Goal: Task Accomplishment & Management: Complete application form

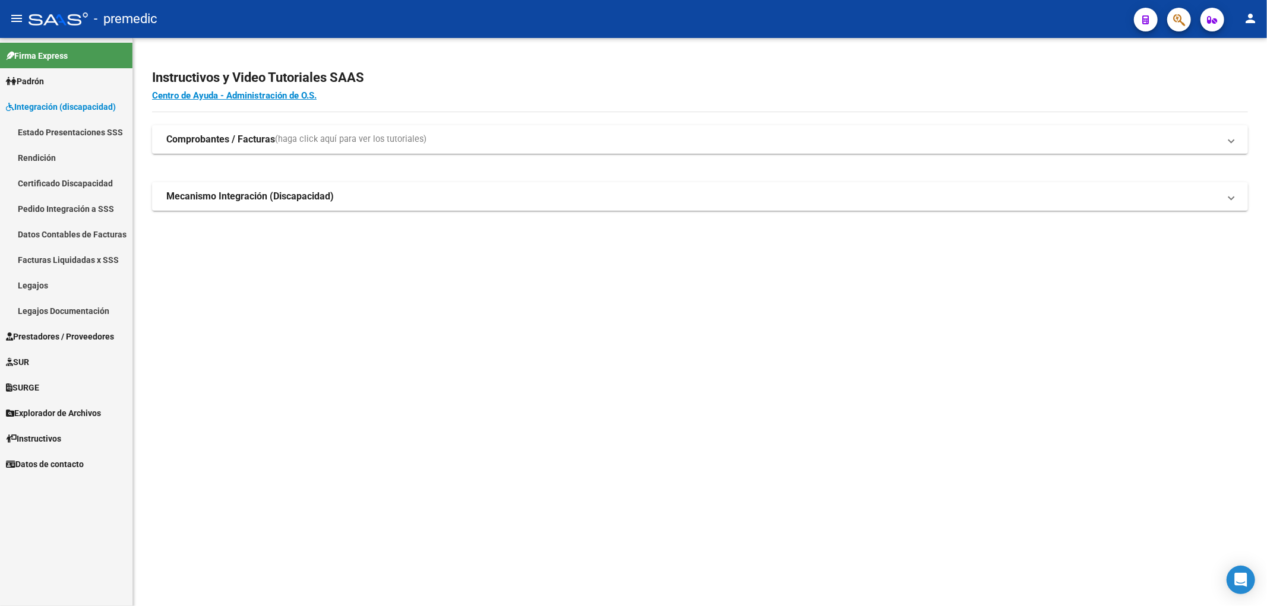
click at [61, 187] on link "Certificado Discapacidad" at bounding box center [66, 183] width 132 height 26
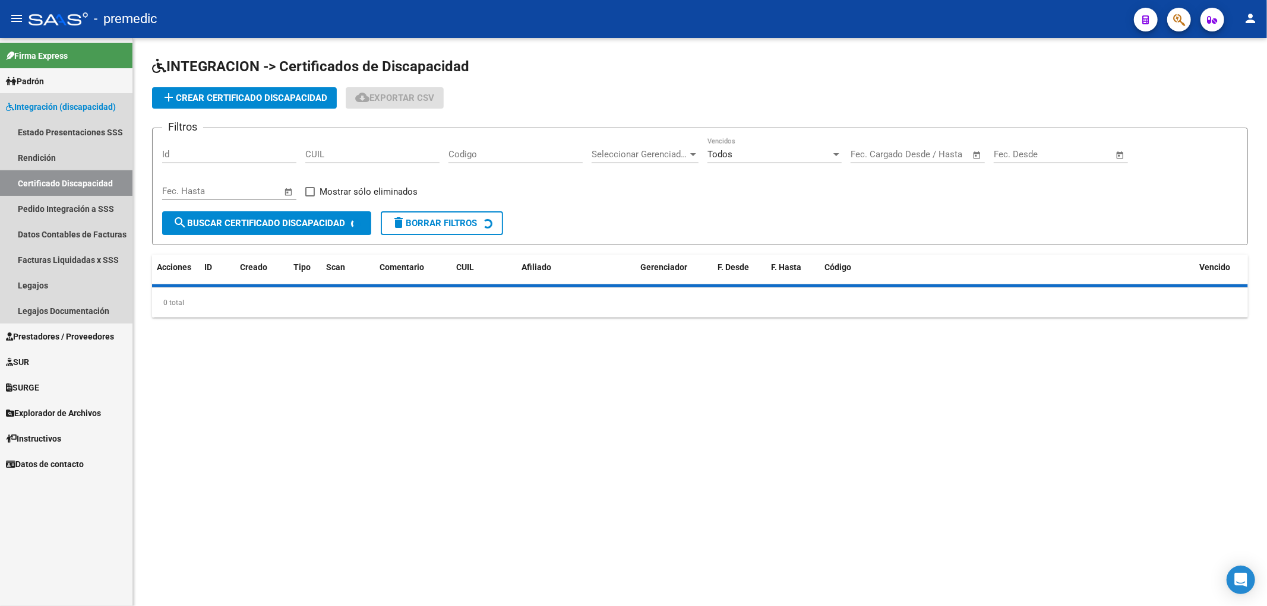
click at [61, 182] on link "Certificado Discapacidad" at bounding box center [66, 183] width 132 height 26
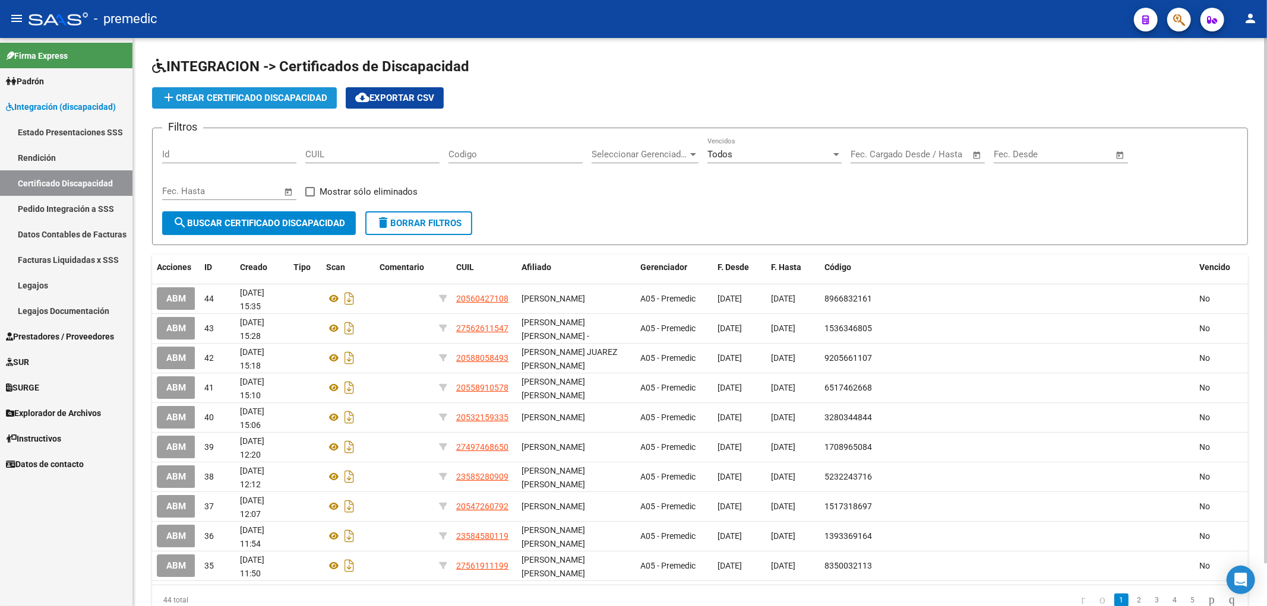
click at [268, 87] on button "add Crear Certificado Discapacidad" at bounding box center [244, 97] width 185 height 21
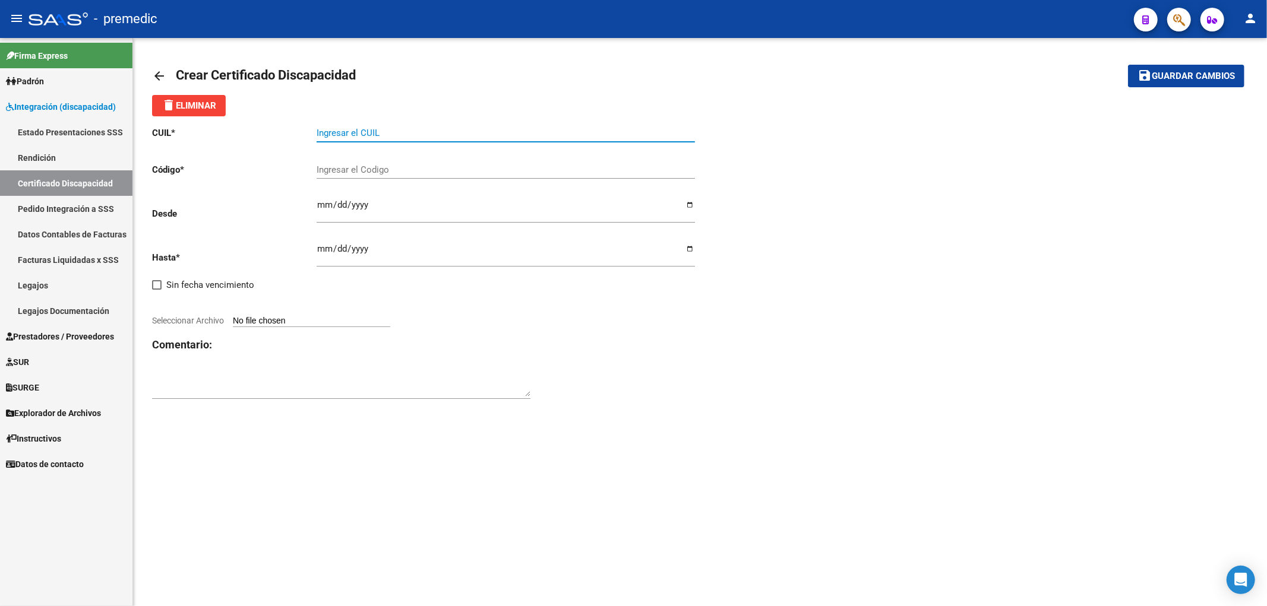
click at [407, 135] on input "Ingresar el CUIL" at bounding box center [506, 133] width 378 height 11
paste input "20-56191321-9"
type input "20-56191321-9"
click at [908, 252] on div "CUIL * 20-56191321-9 Ingresar el CUIL Código * Ingresar el Codigo Desde Ingresa…" at bounding box center [700, 263] width 1096 height 294
click at [383, 173] on input "Ingresar el Codigo" at bounding box center [506, 170] width 378 height 11
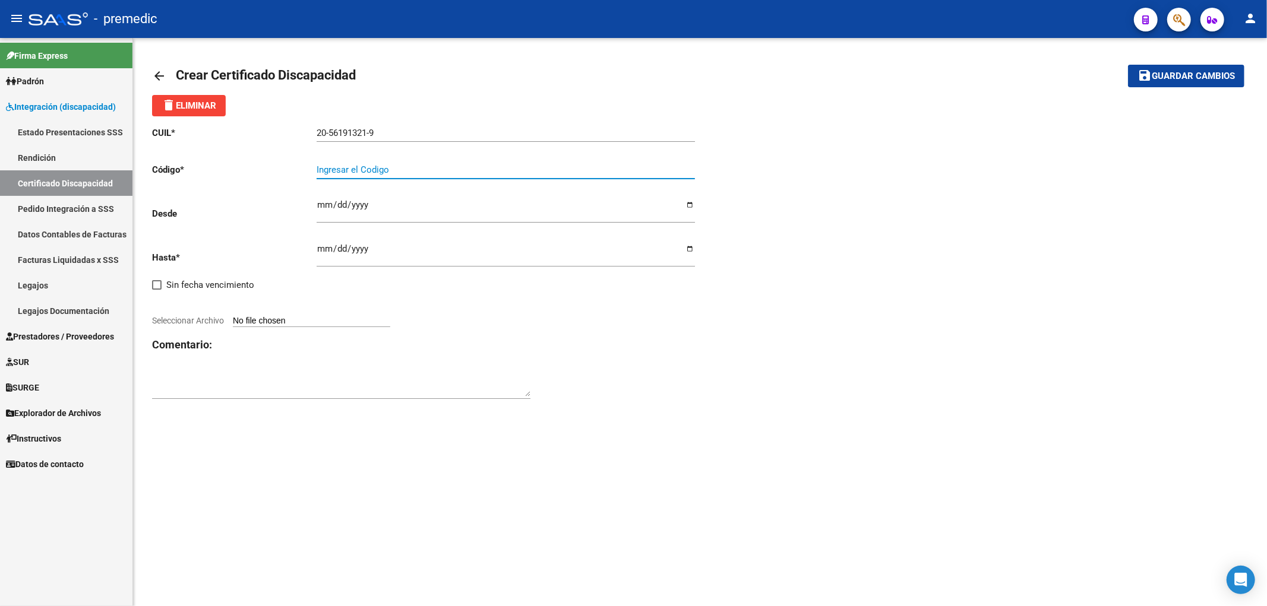
paste input "6279351933"
type input "6279351933"
click at [664, 418] on div "arrow_back Crear Certificado Discapacidad save Guardar cambios delete Eliminar …" at bounding box center [700, 238] width 1134 height 401
click at [321, 210] on input "Ingresar fec. Desde" at bounding box center [506, 209] width 378 height 19
type input "[DATE]"
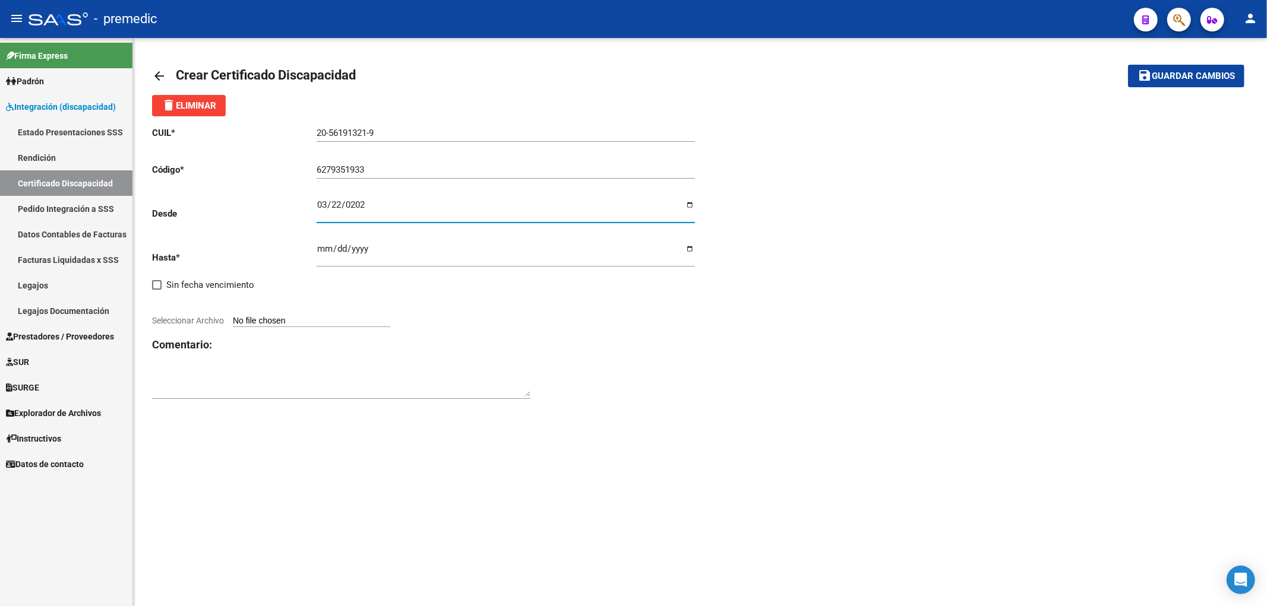
click at [321, 251] on input "Ingresar fec. Hasta" at bounding box center [506, 253] width 378 height 19
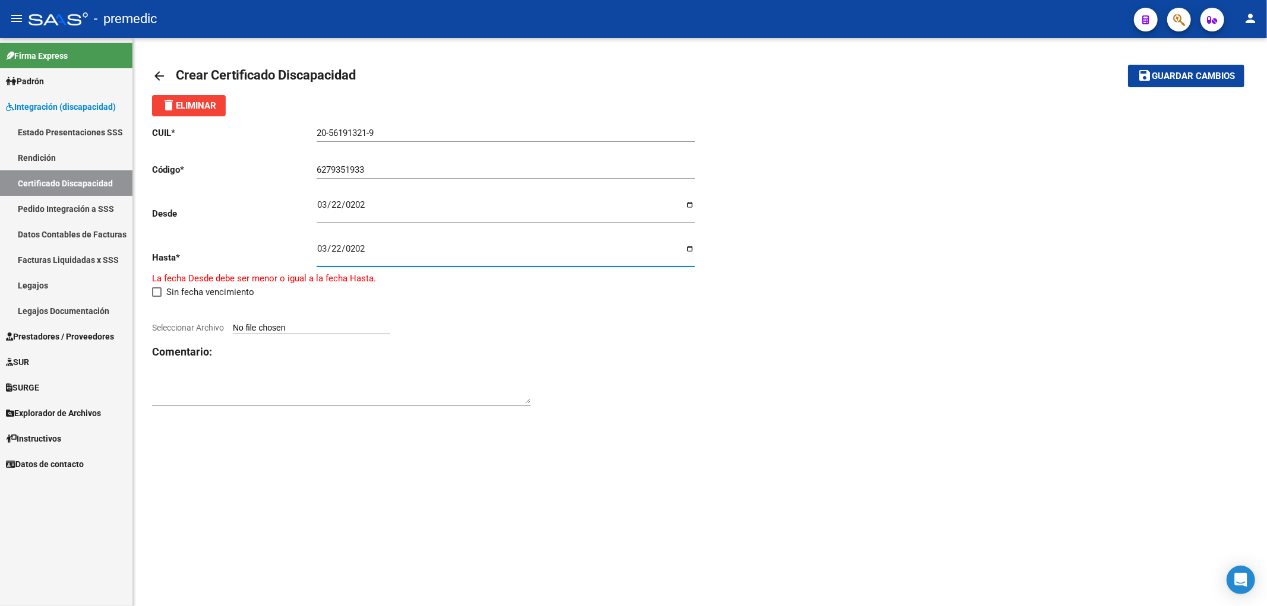
type input "[DATE]"
click at [684, 355] on div "CUIL * 20-56191321-9 Ingresar el CUIL Código * 6279351933 Ingresar el Codigo De…" at bounding box center [426, 263] width 548 height 294
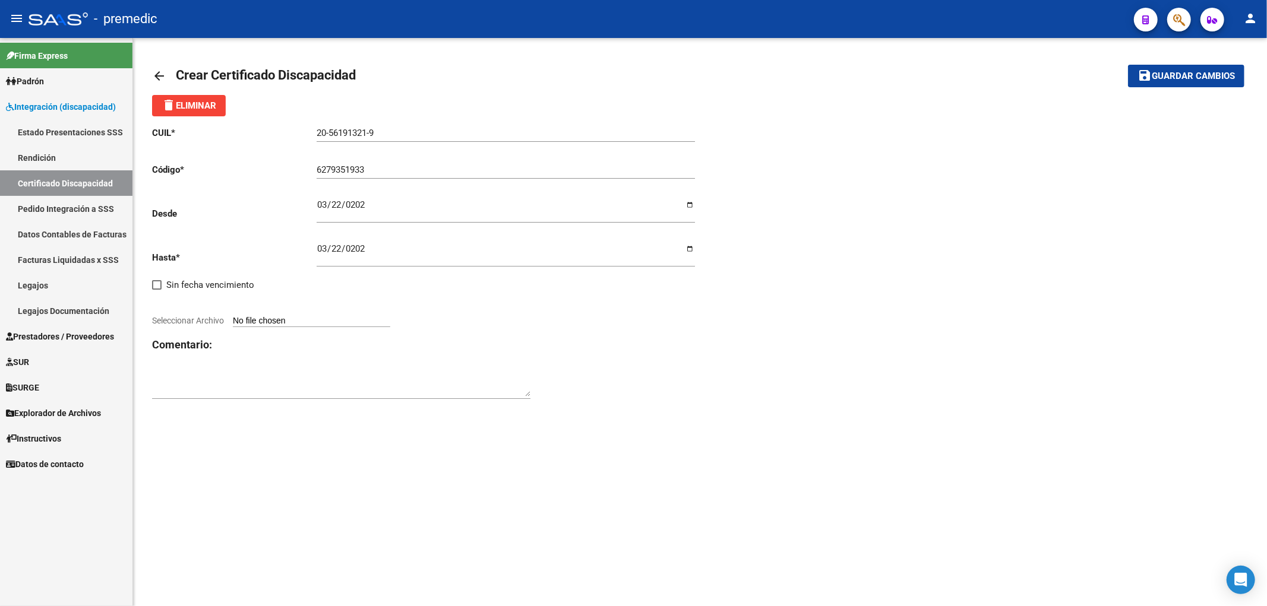
click at [277, 323] on input "Seleccionar Archivo" at bounding box center [311, 321] width 157 height 11
type input "C:\fakepath\[PERSON_NAME] 2023_2028.pdf"
click at [1183, 78] on span "Guardar cambios" at bounding box center [1193, 76] width 83 height 11
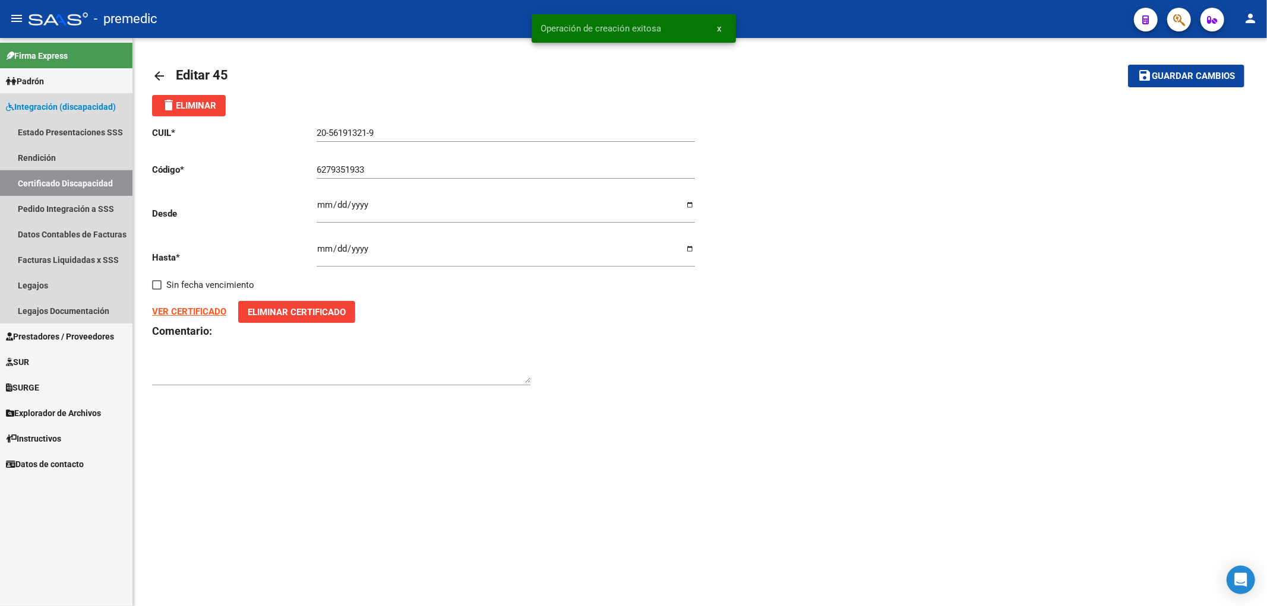
click at [69, 182] on link "Certificado Discapacidad" at bounding box center [66, 183] width 132 height 26
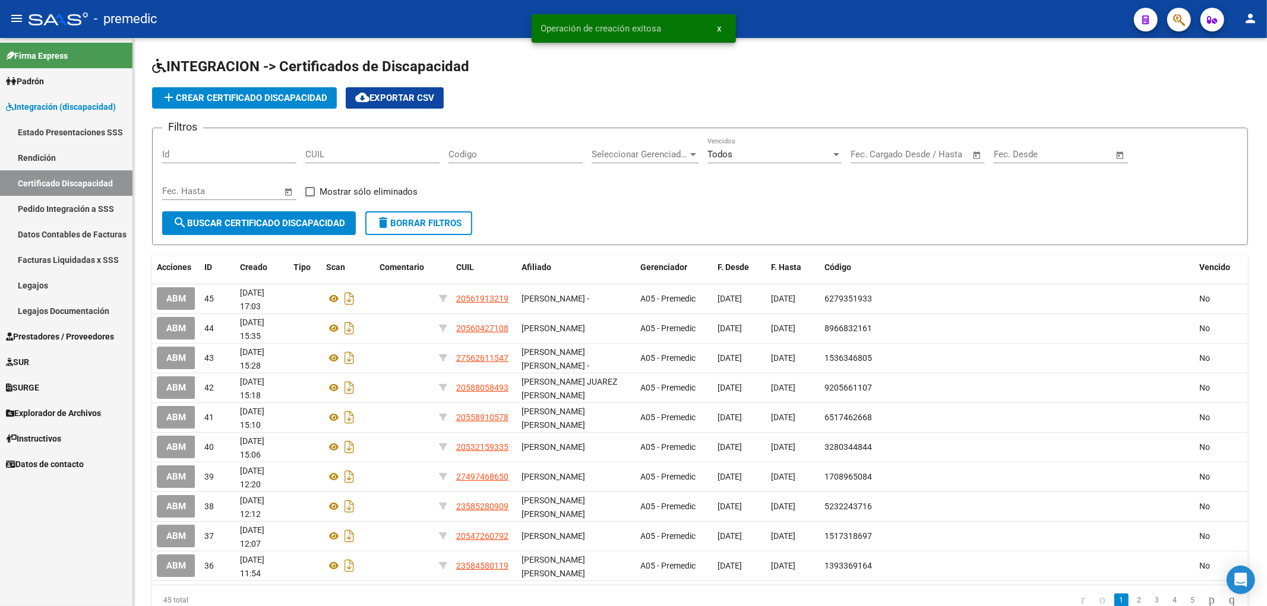
click at [38, 337] on span "Prestadores / Proveedores" at bounding box center [60, 336] width 108 height 13
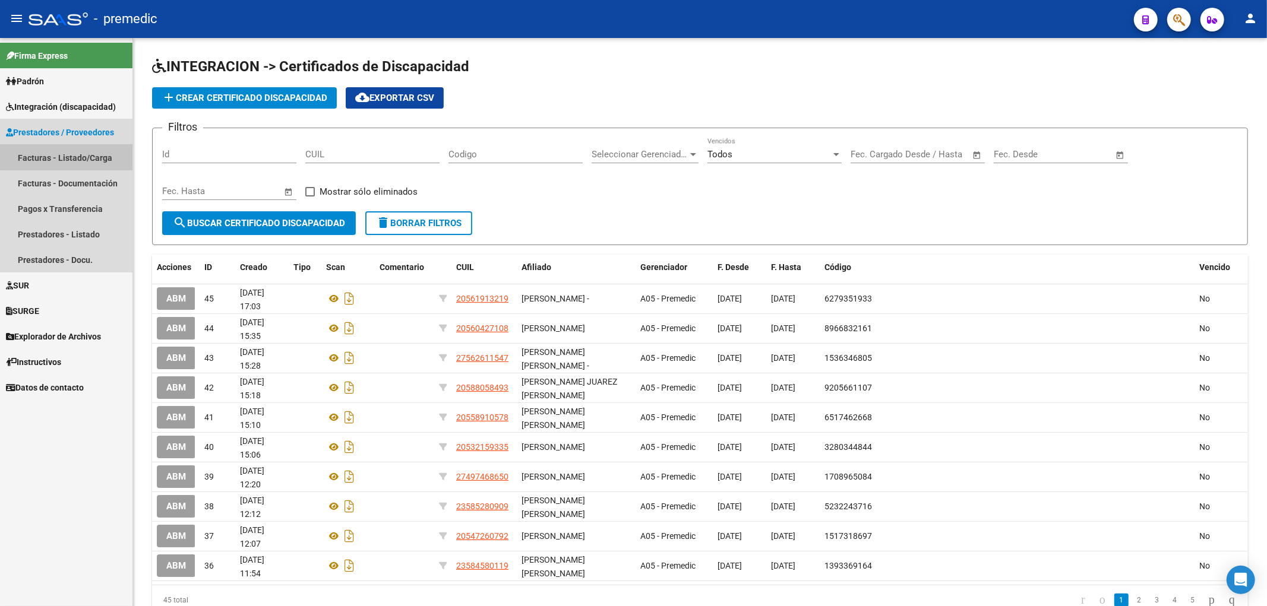
click at [69, 153] on link "Facturas - Listado/Carga" at bounding box center [66, 158] width 132 height 26
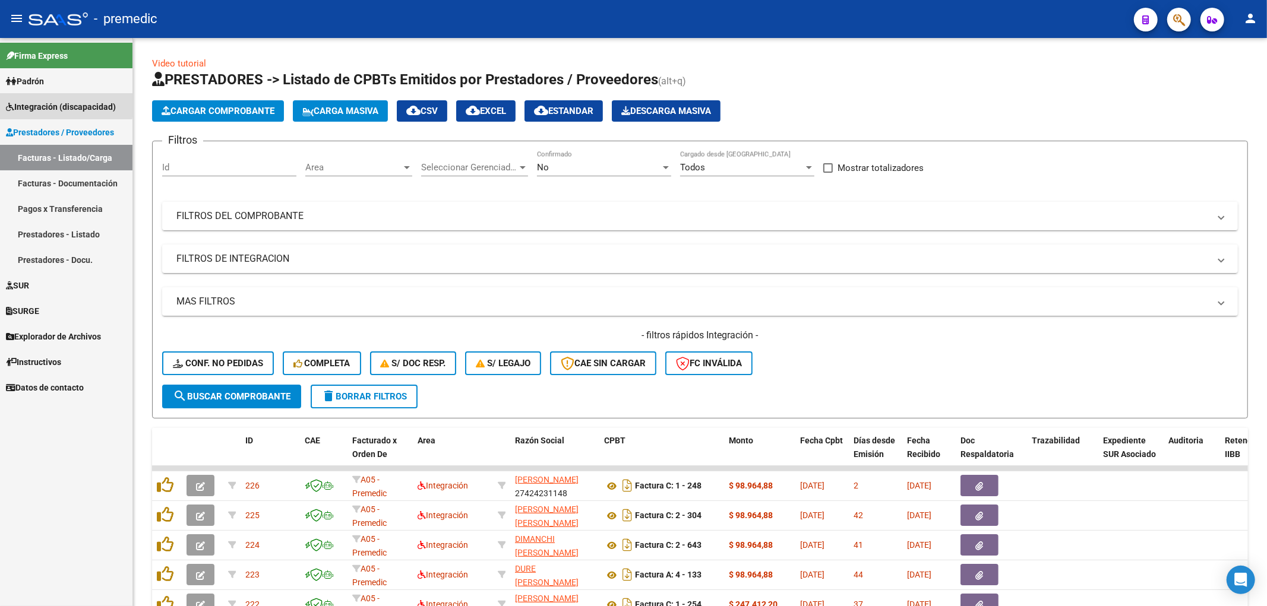
click at [39, 103] on span "Integración (discapacidad)" at bounding box center [61, 106] width 110 height 13
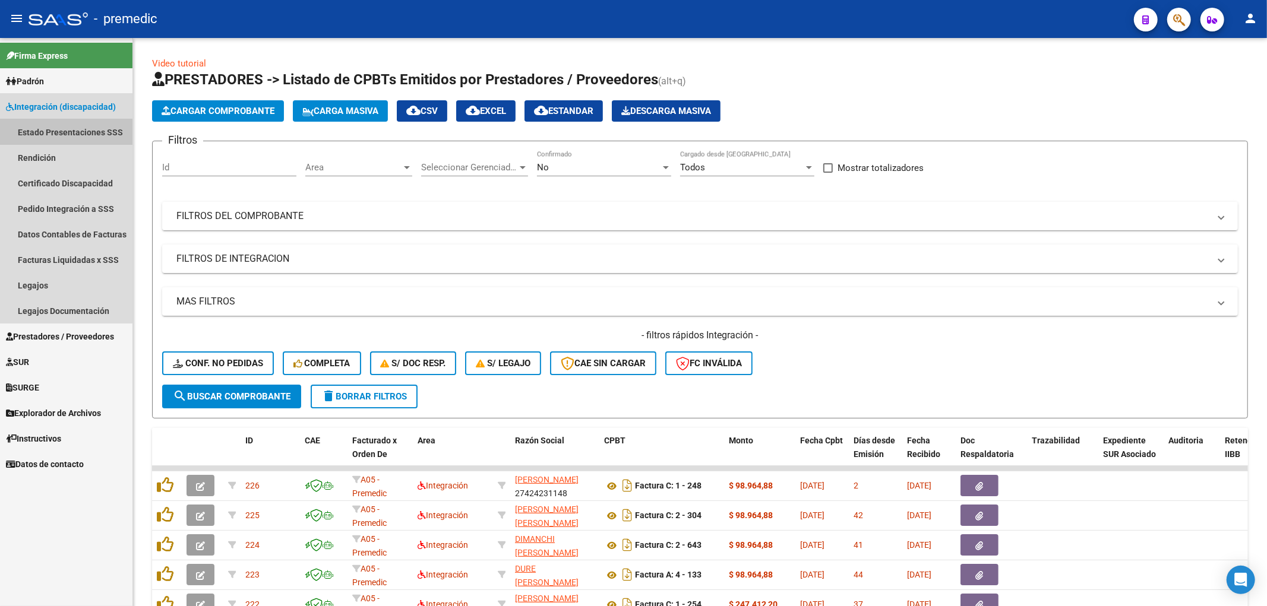
click at [53, 132] on link "Estado Presentaciones SSS" at bounding box center [66, 132] width 132 height 26
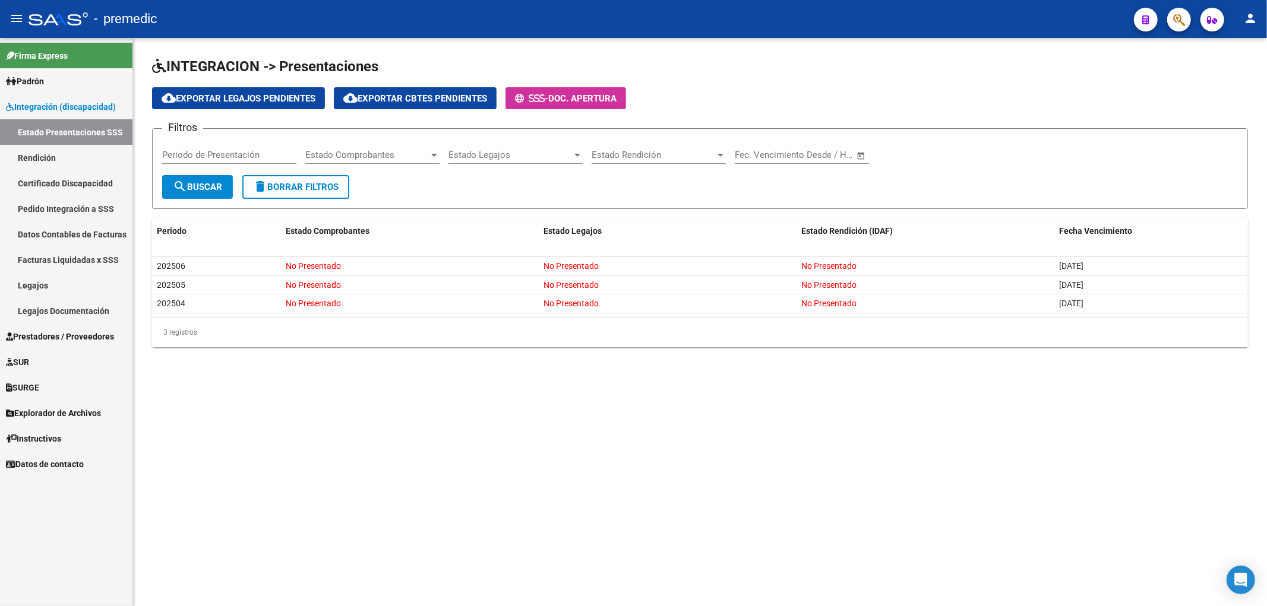
click at [444, 383] on div "INTEGRACION -> Presentaciones cloud_download Exportar Legajos Pendientes cloud_…" at bounding box center [700, 211] width 1134 height 347
click at [56, 128] on link "Estado Presentaciones SSS" at bounding box center [66, 132] width 132 height 26
click at [50, 105] on span "Integración (discapacidad)" at bounding box center [61, 106] width 110 height 13
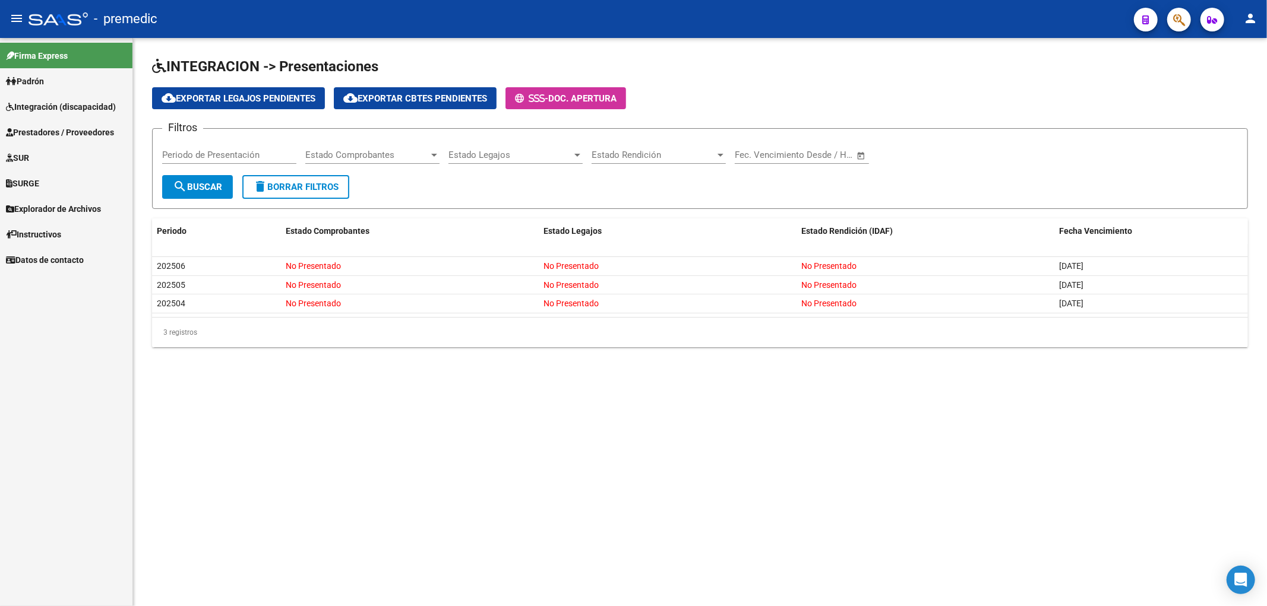
click at [39, 75] on span "Padrón" at bounding box center [25, 81] width 38 height 13
click at [40, 134] on span "Integración (discapacidad)" at bounding box center [61, 132] width 110 height 13
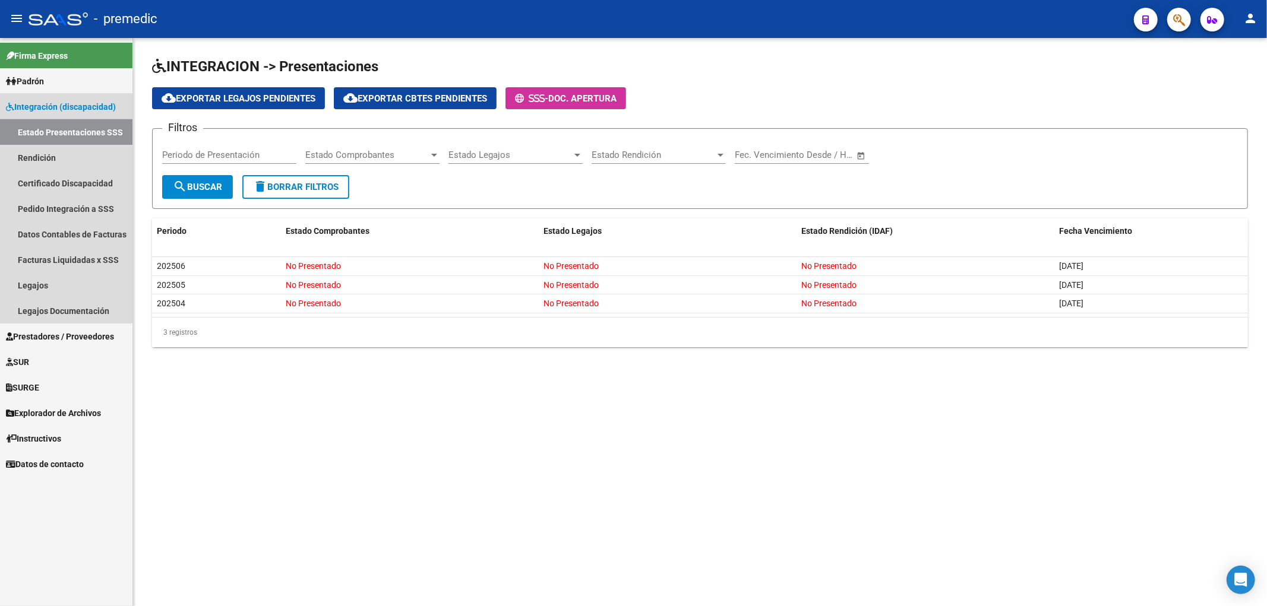
click at [49, 132] on link "Estado Presentaciones SSS" at bounding box center [66, 132] width 132 height 26
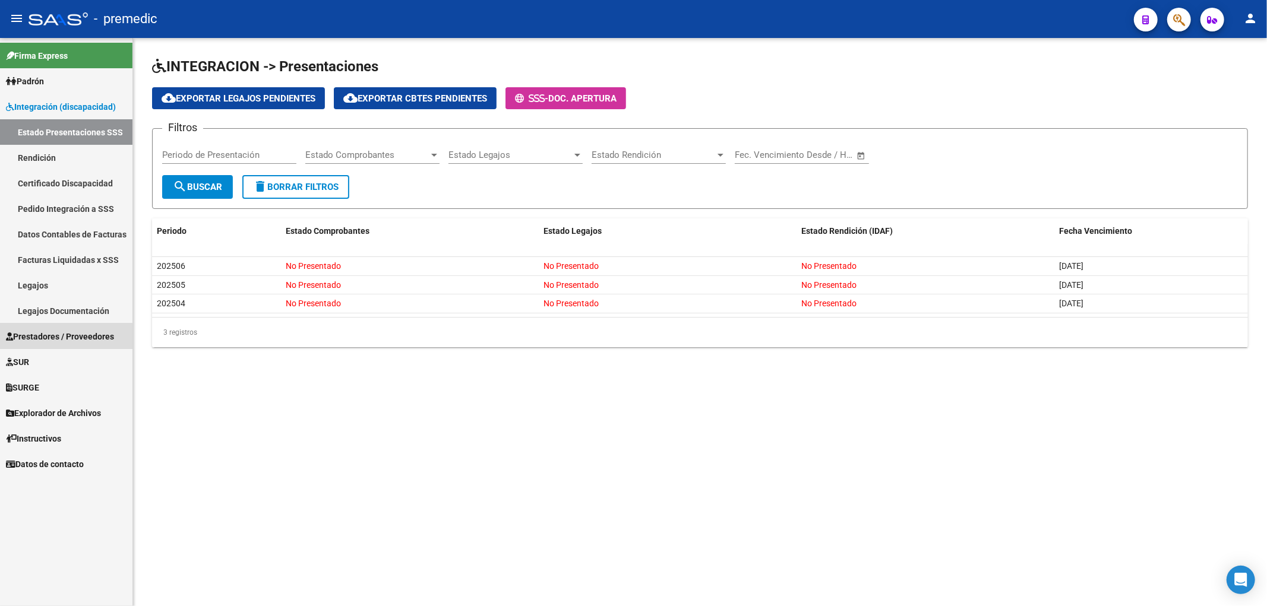
click at [43, 342] on span "Prestadores / Proveedores" at bounding box center [60, 336] width 108 height 13
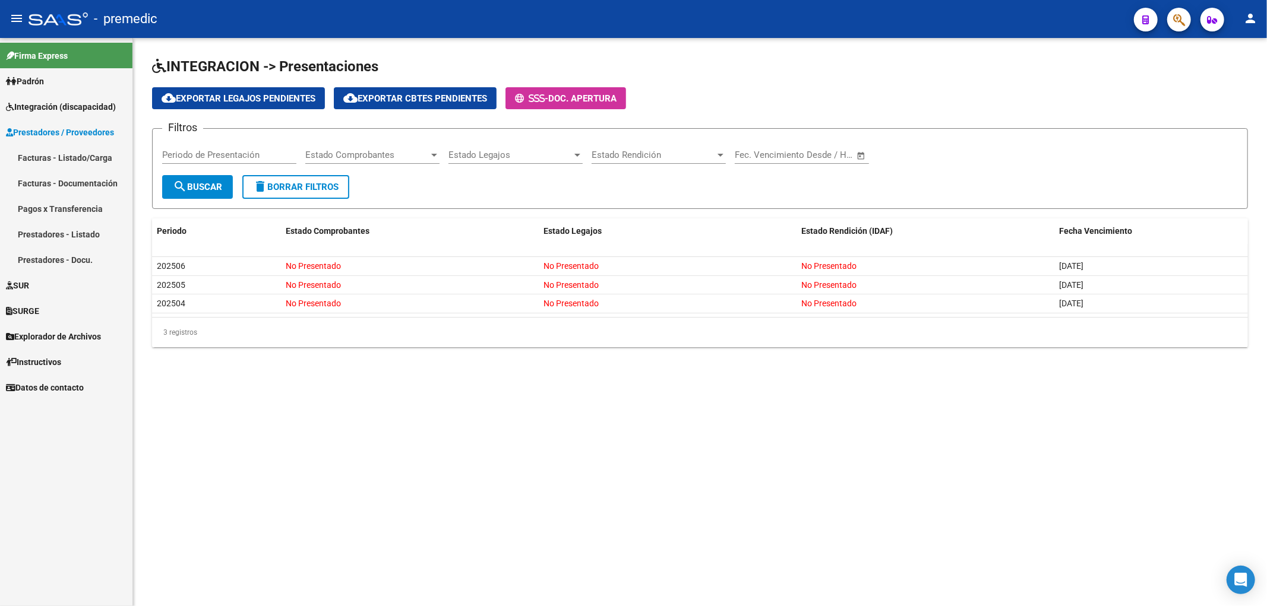
click at [62, 158] on link "Facturas - Listado/Carga" at bounding box center [66, 158] width 132 height 26
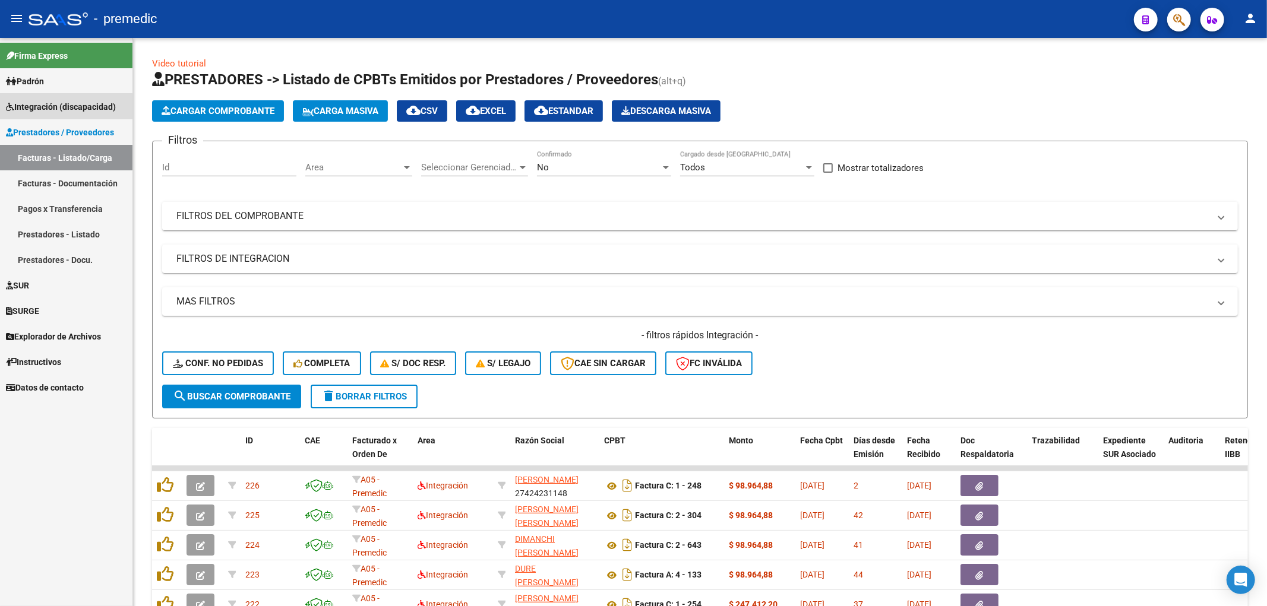
click at [37, 108] on span "Integración (discapacidad)" at bounding box center [61, 106] width 110 height 13
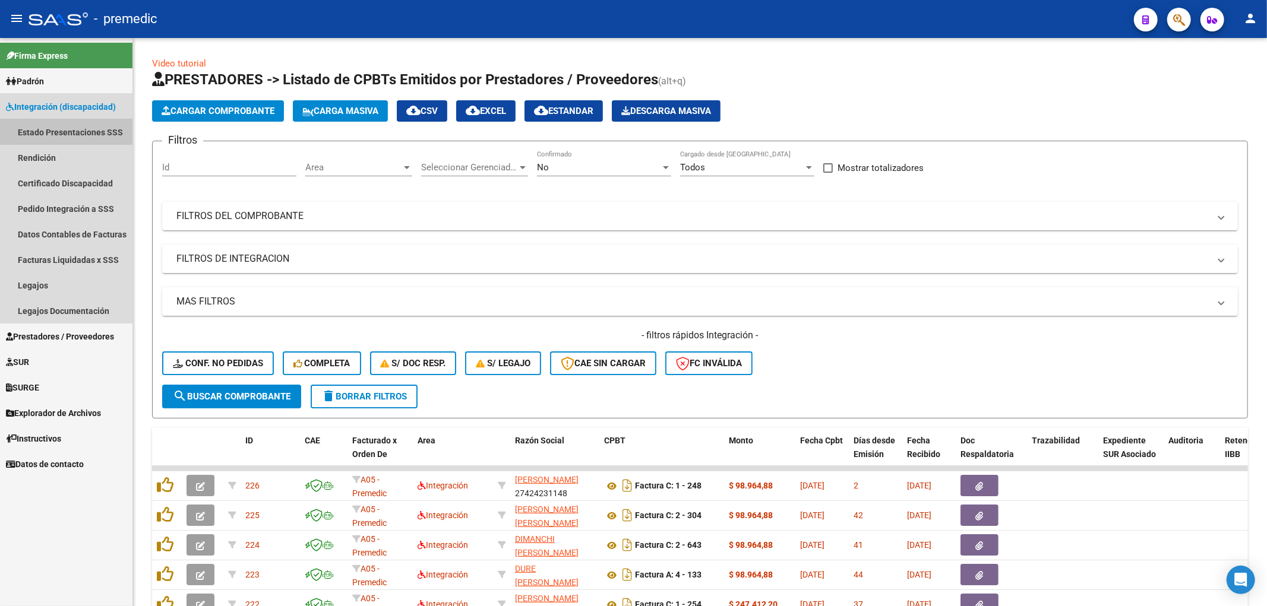
click at [50, 128] on link "Estado Presentaciones SSS" at bounding box center [66, 132] width 132 height 26
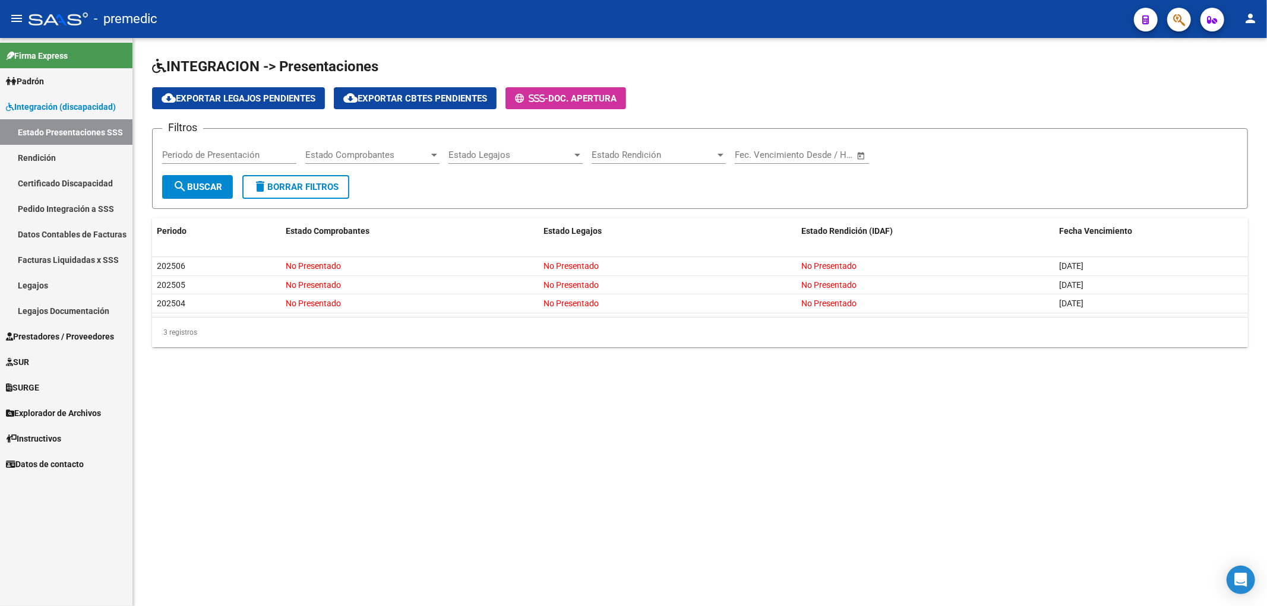
click at [51, 46] on link "Firma Express" at bounding box center [66, 56] width 132 height 26
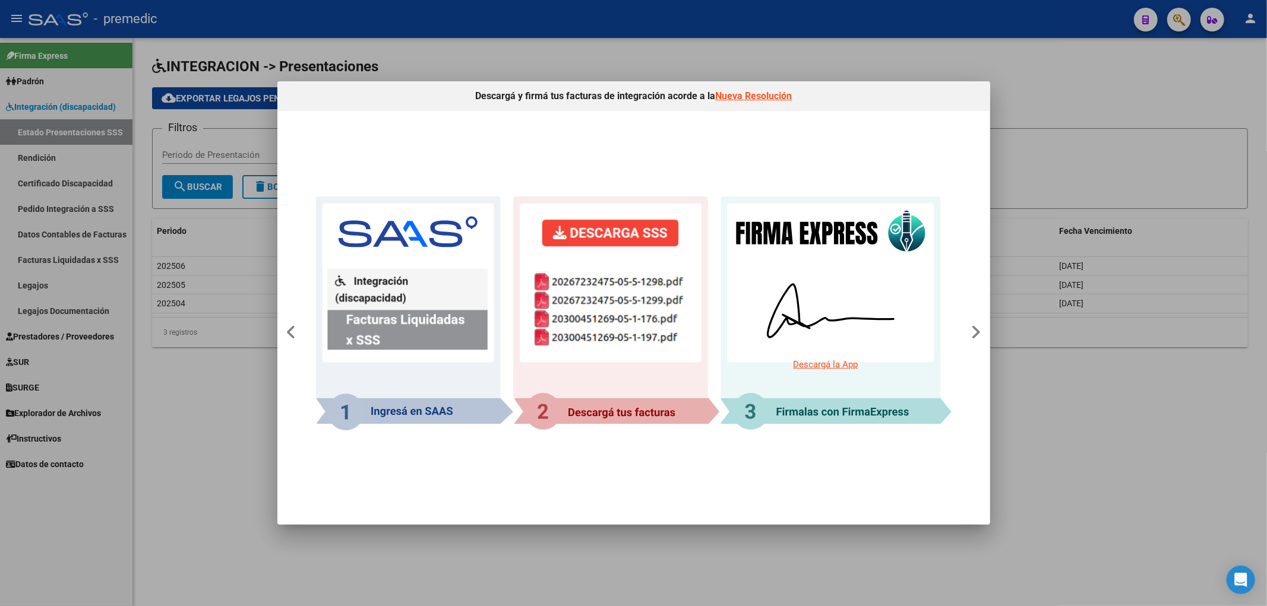
click at [1120, 434] on div at bounding box center [633, 303] width 1267 height 606
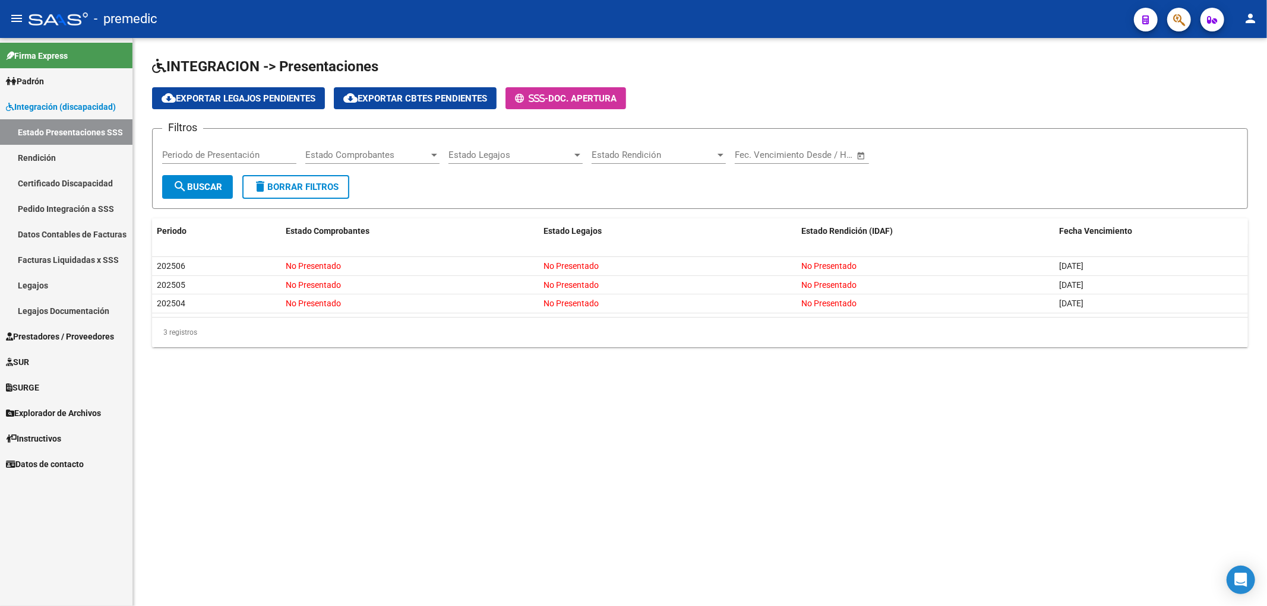
click at [29, 105] on span "Integración (discapacidad)" at bounding box center [61, 106] width 110 height 13
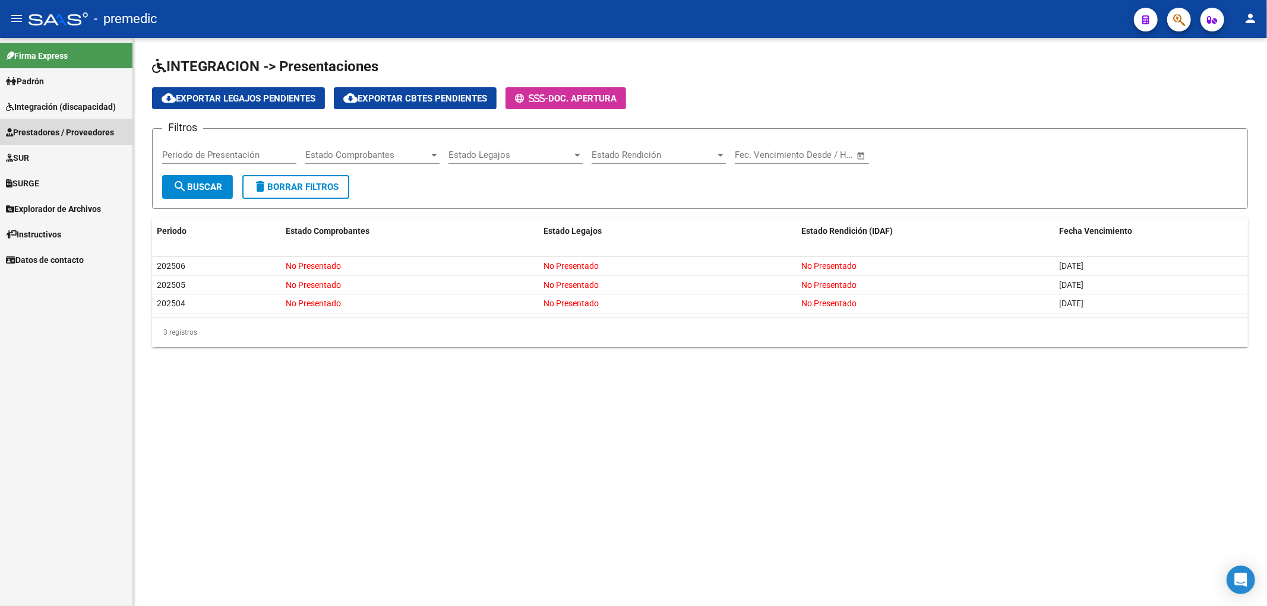
click at [43, 134] on span "Prestadores / Proveedores" at bounding box center [60, 132] width 108 height 13
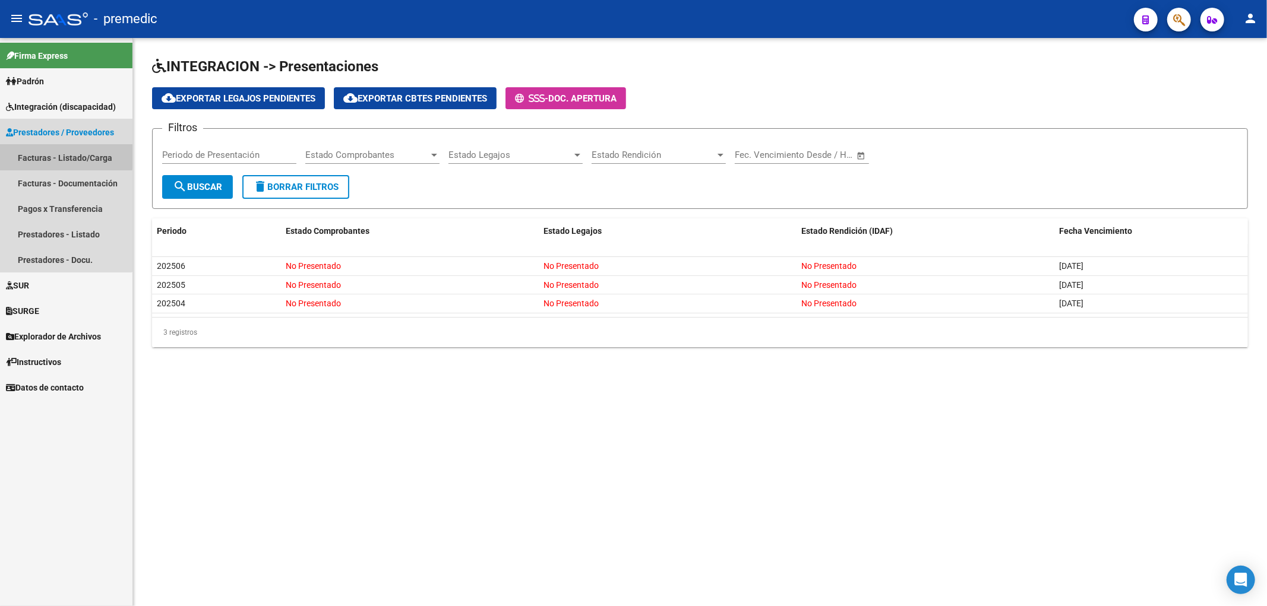
click at [42, 155] on link "Facturas - Listado/Carga" at bounding box center [66, 158] width 132 height 26
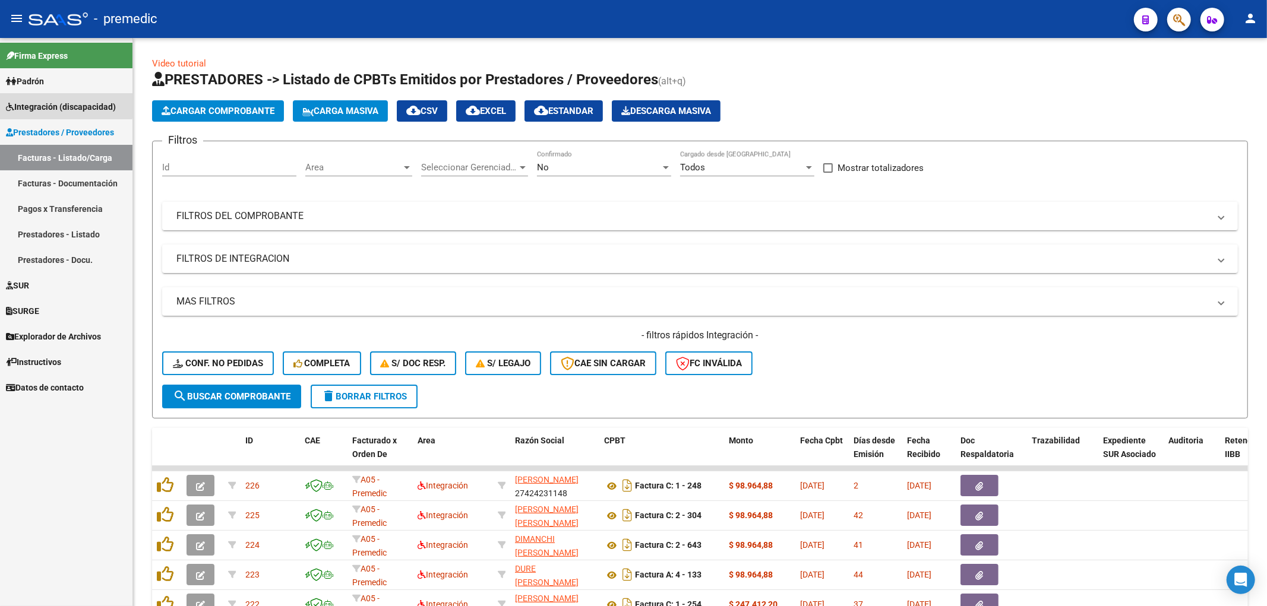
click at [39, 103] on span "Integración (discapacidad)" at bounding box center [61, 106] width 110 height 13
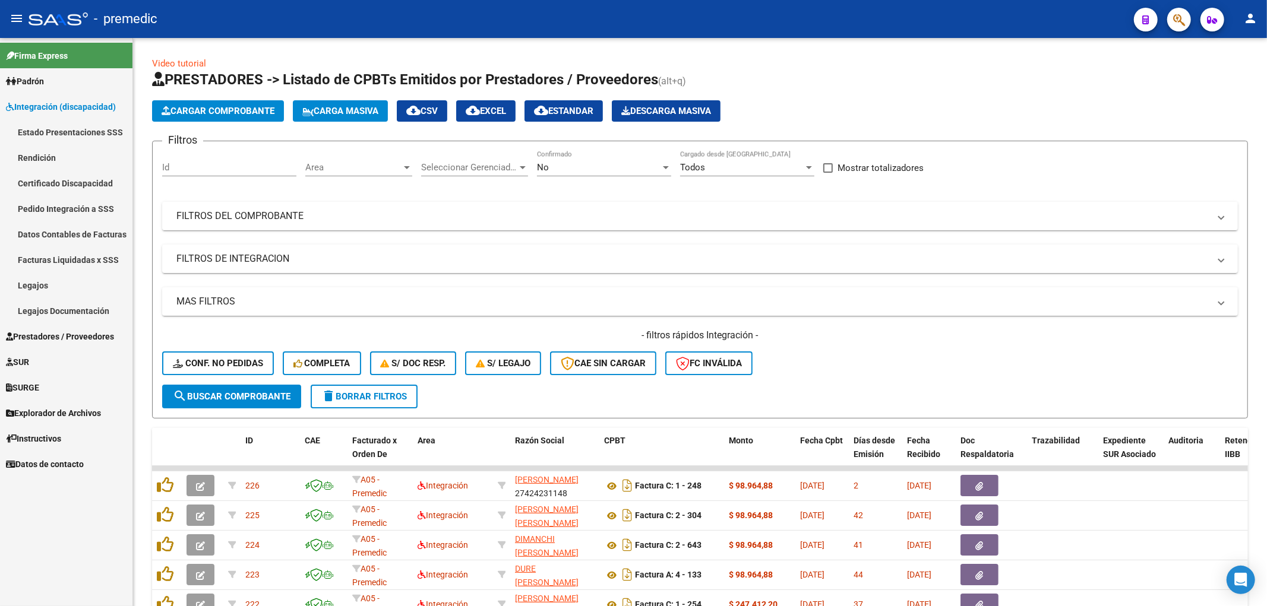
click at [56, 185] on link "Certificado Discapacidad" at bounding box center [66, 183] width 132 height 26
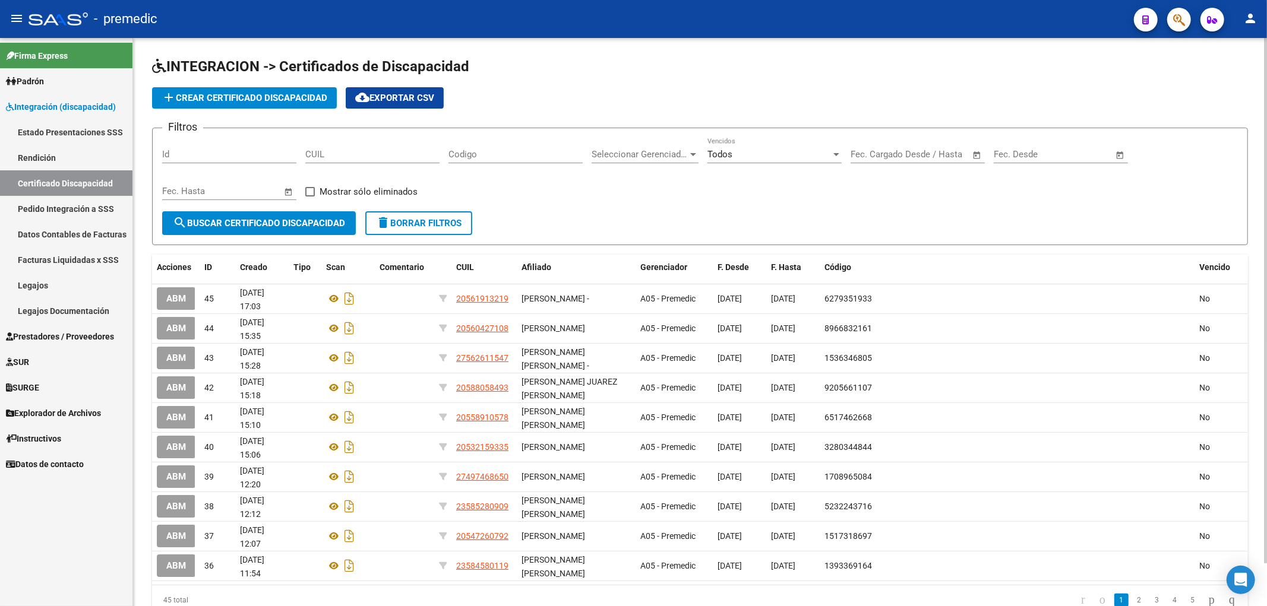
click at [238, 102] on span "add Crear Certificado Discapacidad" at bounding box center [245, 98] width 166 height 11
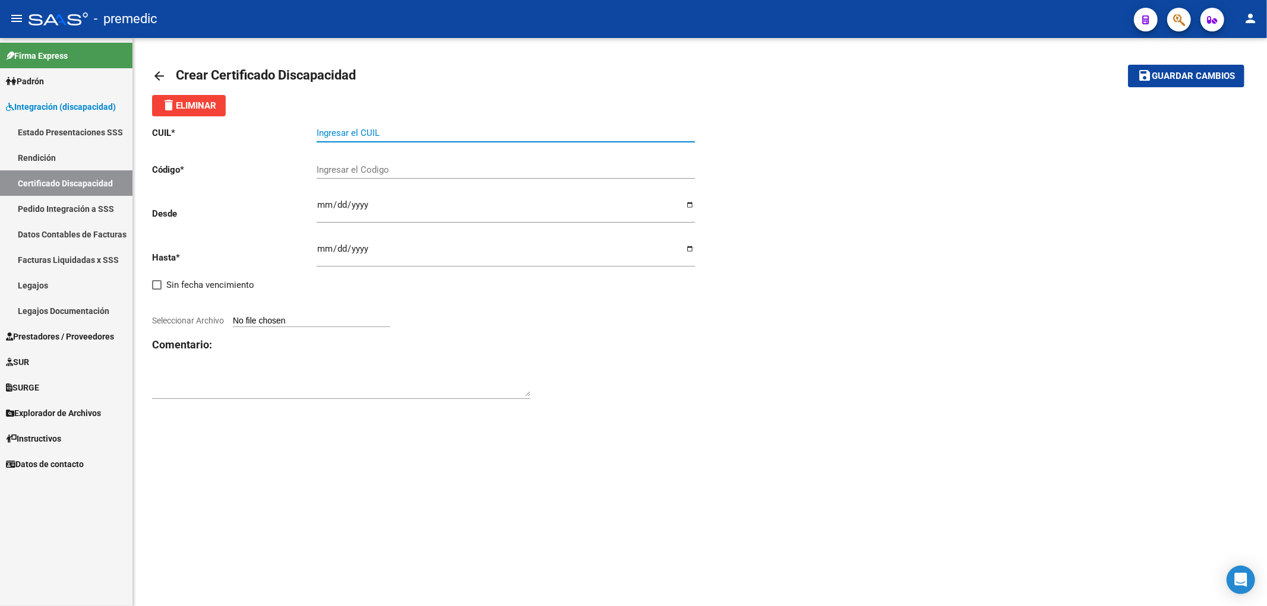
click at [383, 137] on input "Ingresar el CUIL" at bounding box center [506, 133] width 378 height 11
paste input "20-55941846-4"
type input "20-55941846-4"
click at [810, 281] on div "CUIL * 20-55941846-4 Ingresar el CUIL Código * Ingresar el Codigo Desde Ingresa…" at bounding box center [700, 263] width 1096 height 294
click at [369, 170] on input "Ingresar el Codigo" at bounding box center [506, 170] width 378 height 11
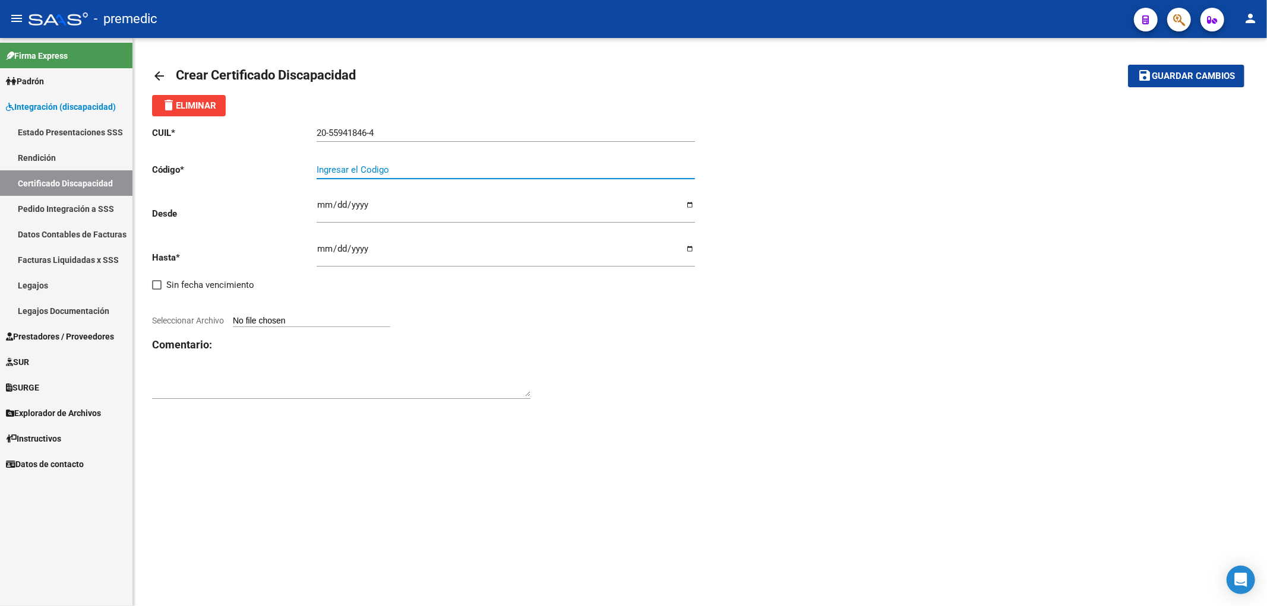
paste input "3619051695"
type input "3619051695"
click at [755, 456] on mat-sidenav-content "arrow_back Crear Certificado Discapacidad save Guardar cambios delete Eliminar …" at bounding box center [700, 322] width 1134 height 568
click at [323, 207] on input "Ingresar fec. Desde" at bounding box center [506, 209] width 378 height 19
type input "[DATE]"
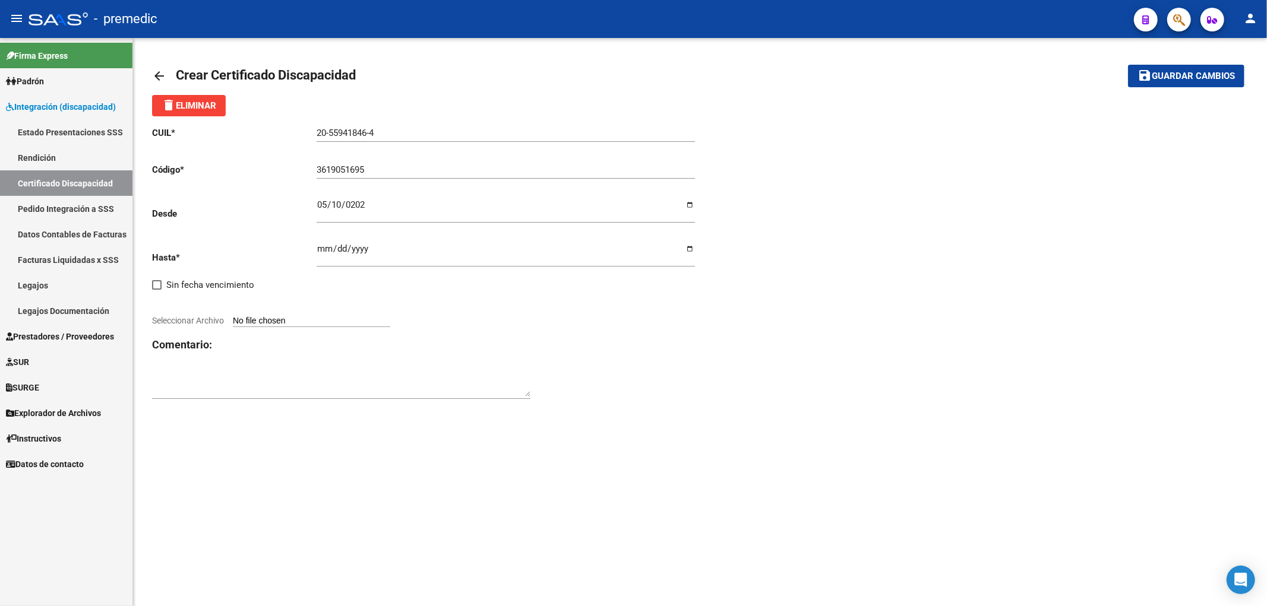
click at [318, 242] on div "Ingresar fec. Hasta" at bounding box center [506, 250] width 378 height 33
click at [322, 246] on input "Ingresar fec. Hasta" at bounding box center [506, 253] width 378 height 19
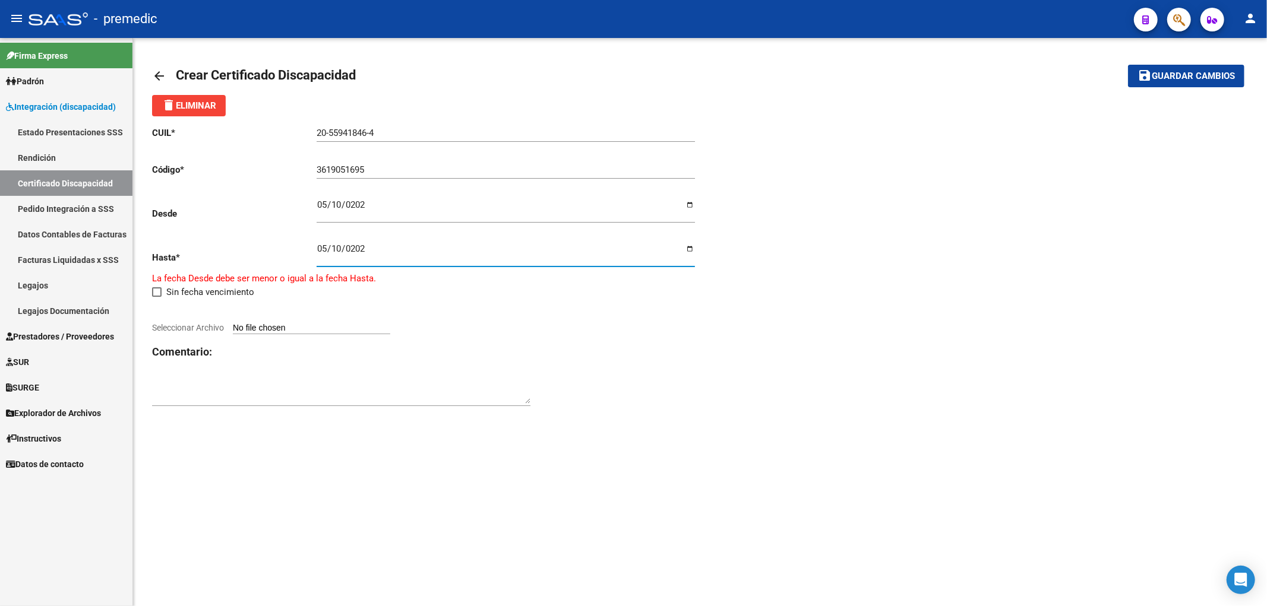
type input "[DATE]"
click at [643, 361] on div "CUIL * 20-55941846-4 Ingresar el CUIL Código * 3619051695 Ingresar el Codigo De…" at bounding box center [426, 263] width 548 height 294
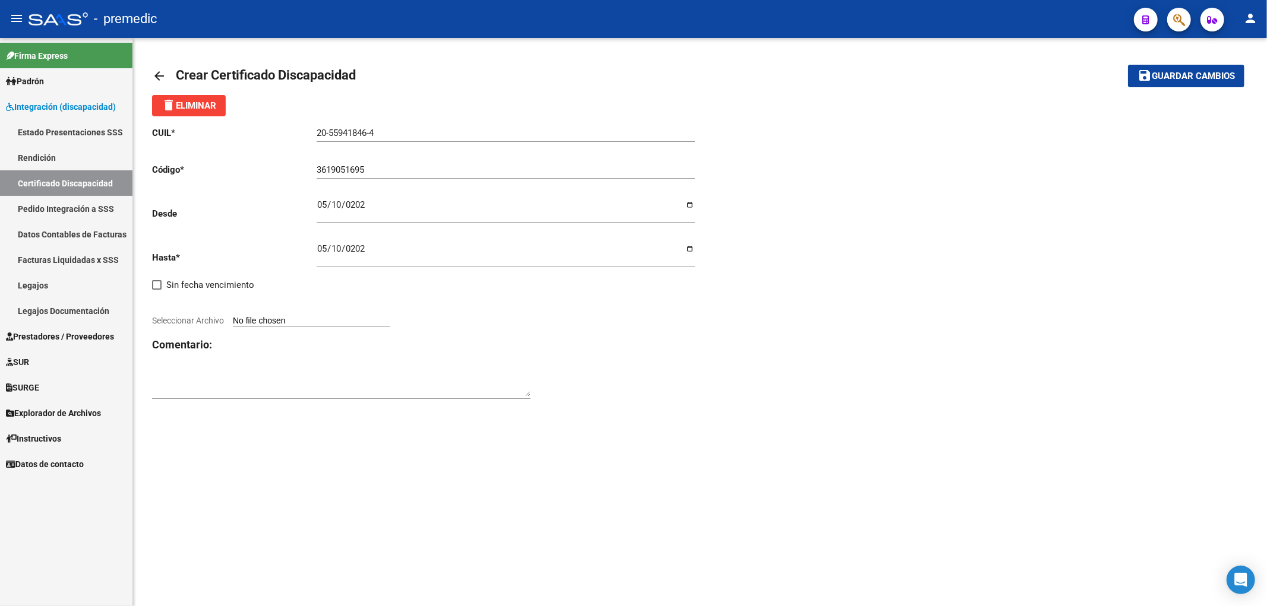
click at [286, 321] on input "Seleccionar Archivo" at bounding box center [311, 321] width 157 height 11
type input "C:\fakepath\[PERSON_NAME] [PERSON_NAME] - vto 5-2026.pdf"
click at [1166, 70] on span "save Guardar cambios" at bounding box center [1185, 75] width 97 height 11
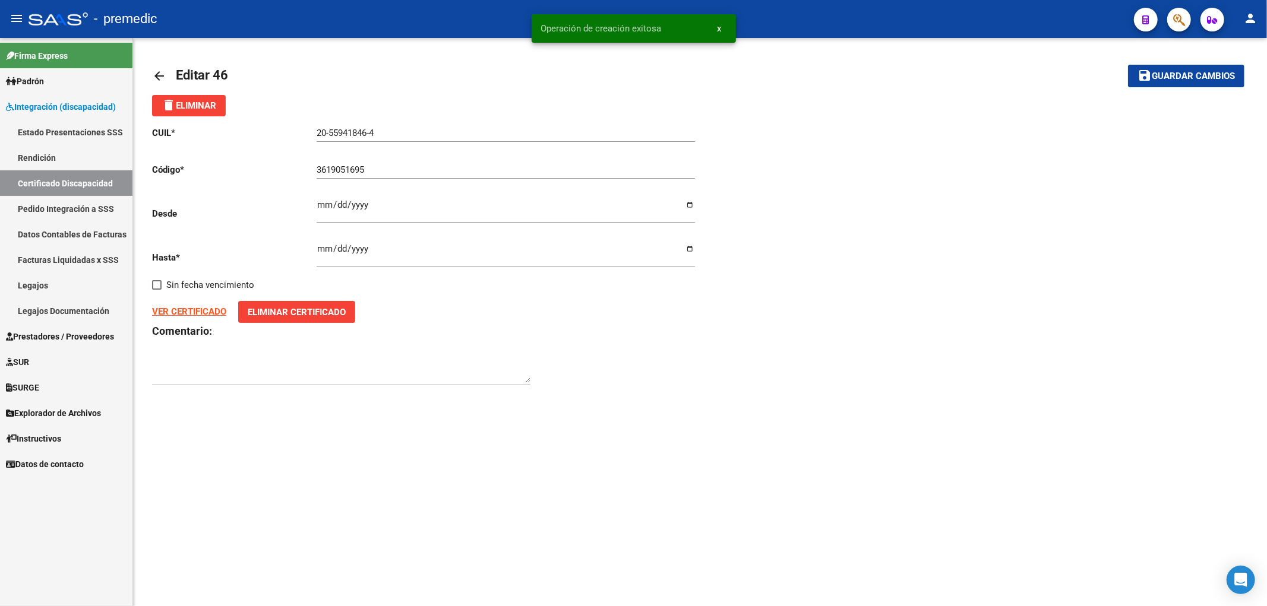
click at [29, 175] on link "Certificado Discapacidad" at bounding box center [66, 183] width 132 height 26
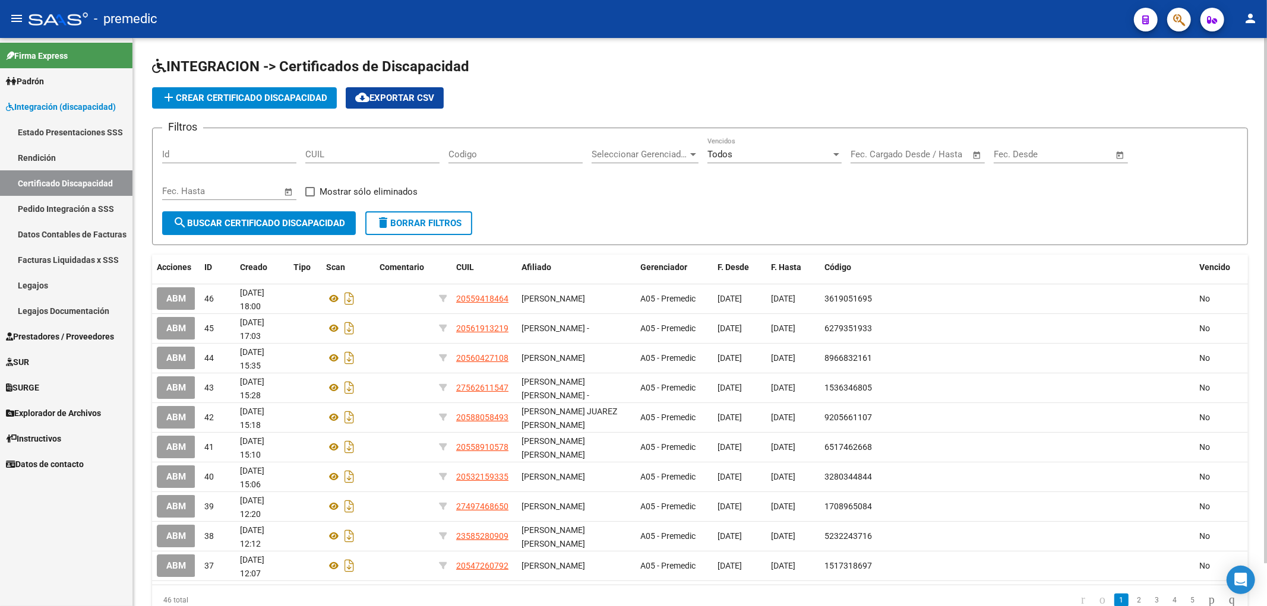
click at [223, 105] on button "add Crear Certificado Discapacidad" at bounding box center [244, 97] width 185 height 21
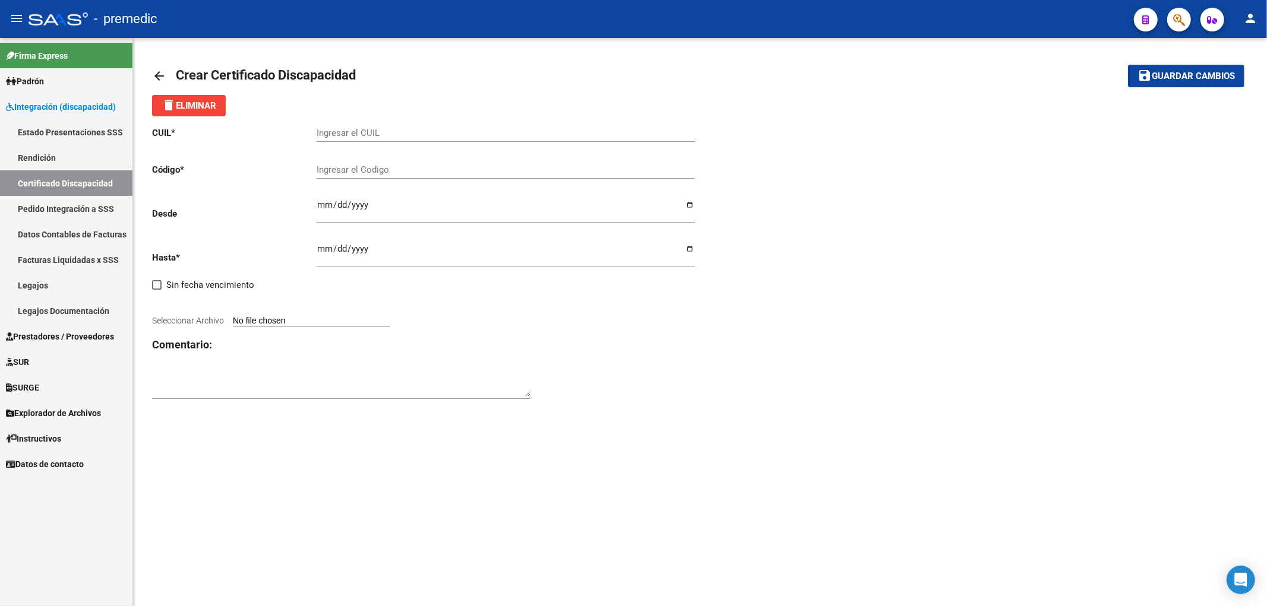
click at [358, 140] on div "Ingresar el CUIL" at bounding box center [506, 129] width 378 height 26
paste input "23-53386489-9"
type input "23-53386489-9"
click at [800, 167] on div "CUIL * 23-53386489-9 Ingresar el CUIL Código * Ingresar el Codigo Desde Ingresa…" at bounding box center [700, 263] width 1096 height 294
click at [343, 163] on div "Ingresar el Codigo" at bounding box center [506, 166] width 378 height 26
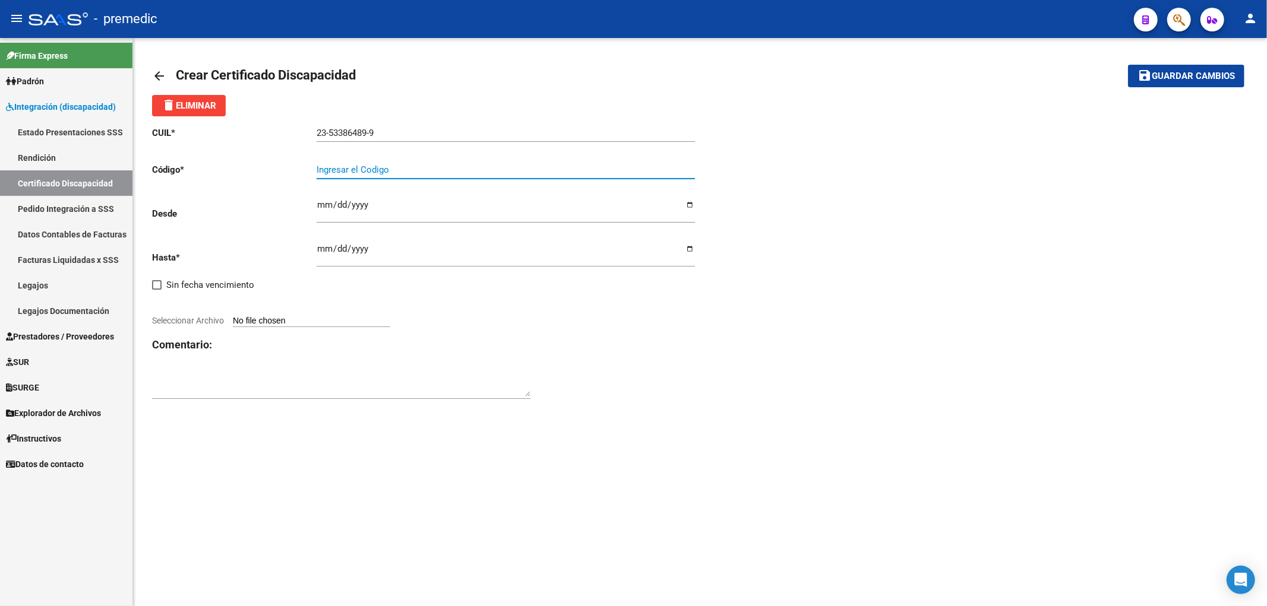
click at [343, 168] on input "Ingresar el Codigo" at bounding box center [506, 170] width 378 height 11
type input "8227306874"
click at [320, 211] on input "Ingresar fec. Desde" at bounding box center [506, 209] width 378 height 19
type input "[DATE]"
click at [321, 248] on input "Ingresar fec. Hasta" at bounding box center [506, 253] width 378 height 19
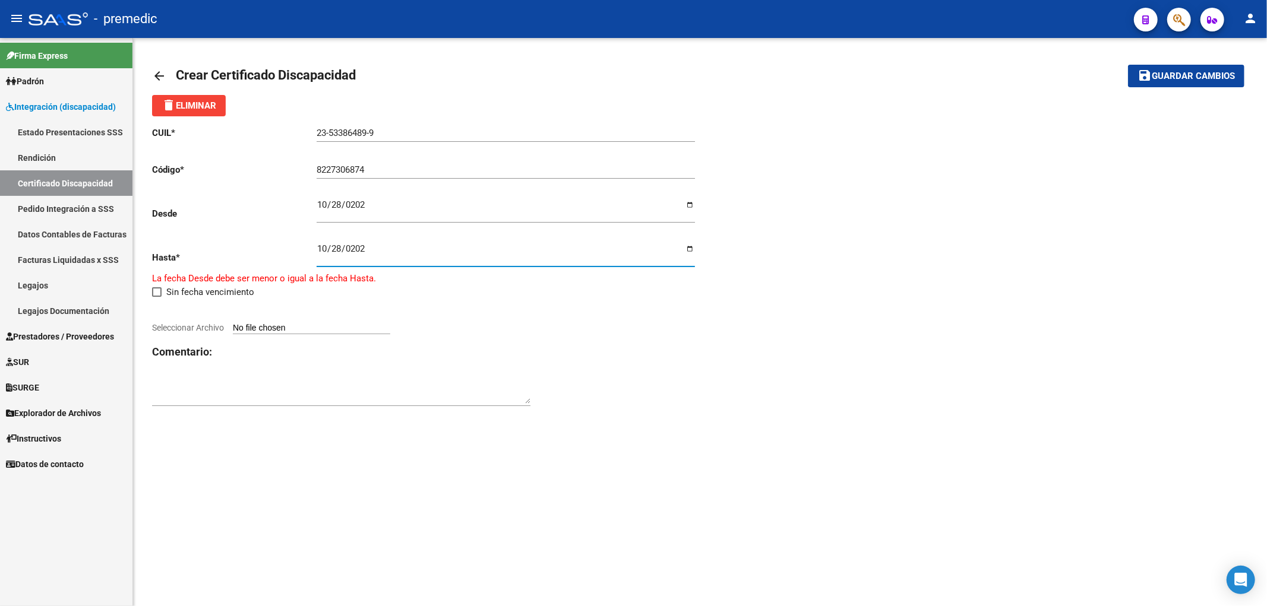
type input "[DATE]"
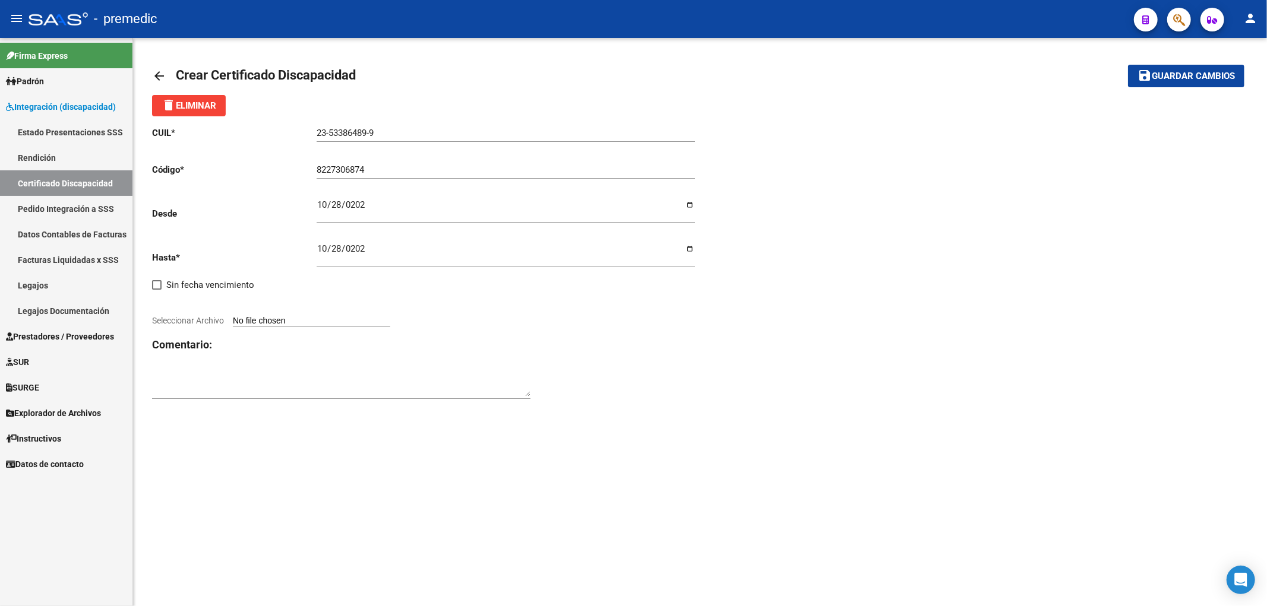
click at [757, 402] on div "CUIL * 23-53386489-9 Ingresar el CUIL Código * 8227306874 Ingresar el Codigo De…" at bounding box center [700, 263] width 1096 height 294
click at [352, 322] on input "Seleccionar Archivo" at bounding box center [311, 321] width 157 height 11
type input "C:\fakepath\[PERSON_NAME] [PERSON_NAME] - vto [DATE].jpg"
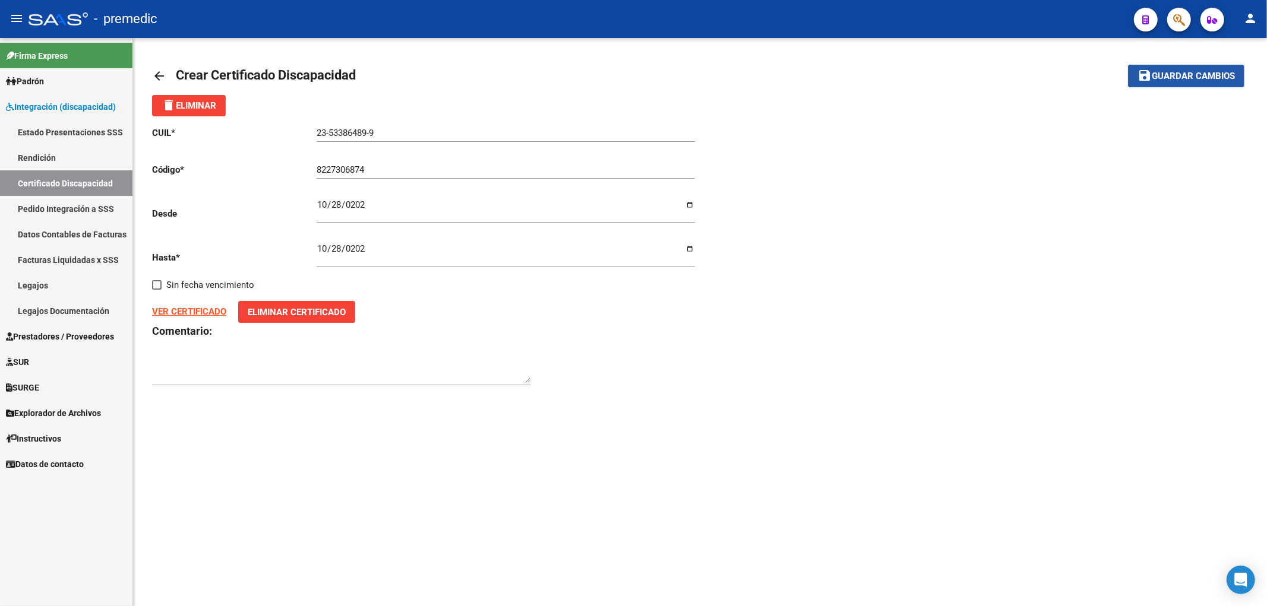
click at [1155, 79] on span "Guardar cambios" at bounding box center [1193, 76] width 83 height 11
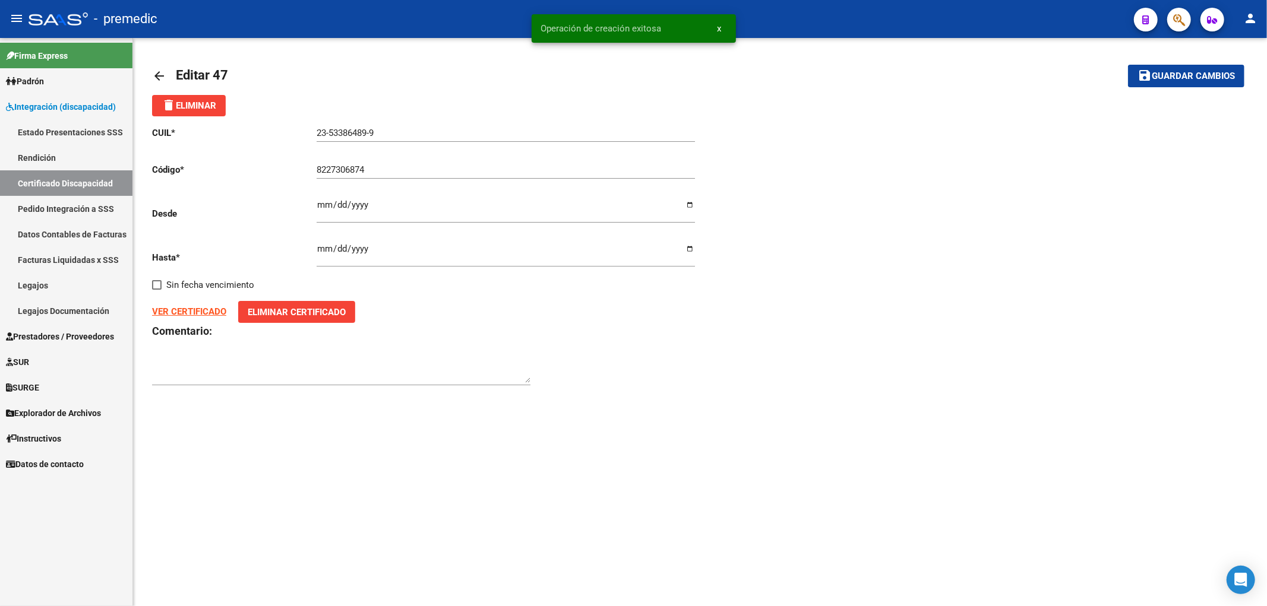
click at [53, 179] on link "Certificado Discapacidad" at bounding box center [66, 183] width 132 height 26
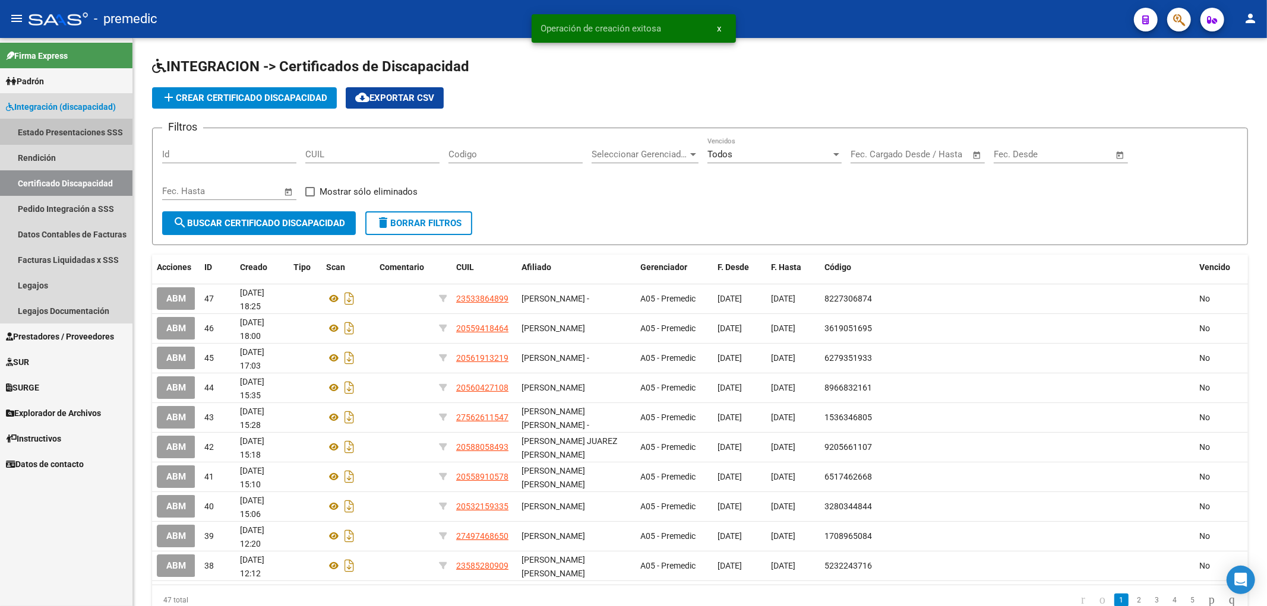
click at [62, 131] on link "Estado Presentaciones SSS" at bounding box center [66, 132] width 132 height 26
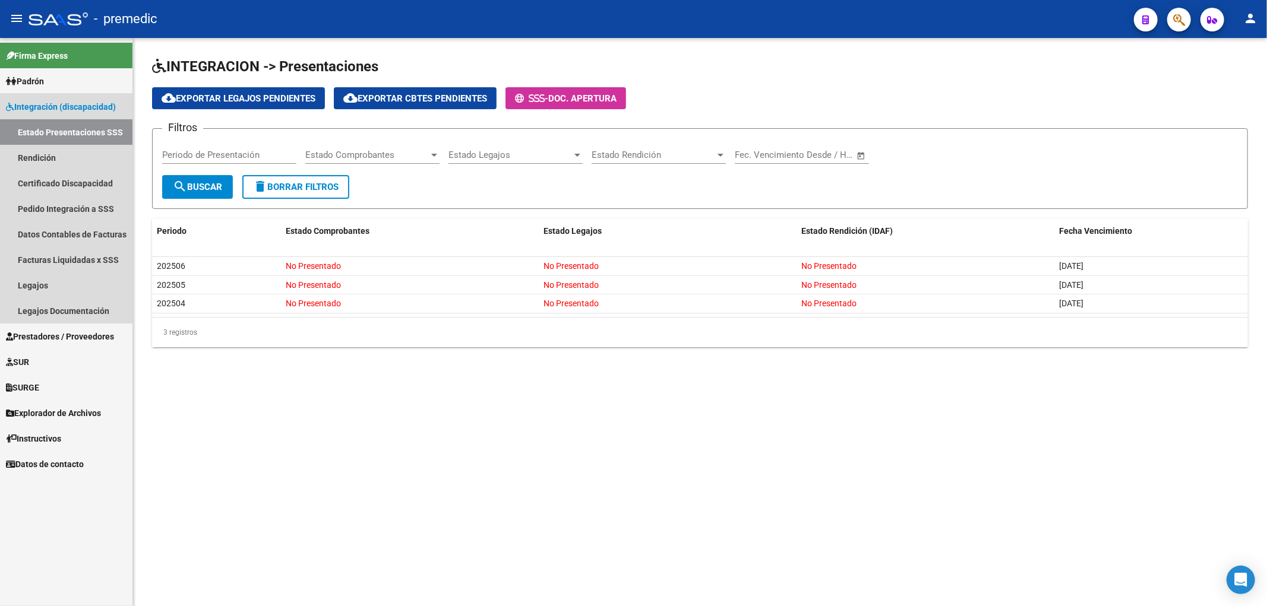
click at [39, 103] on span "Integración (discapacidad)" at bounding box center [61, 106] width 110 height 13
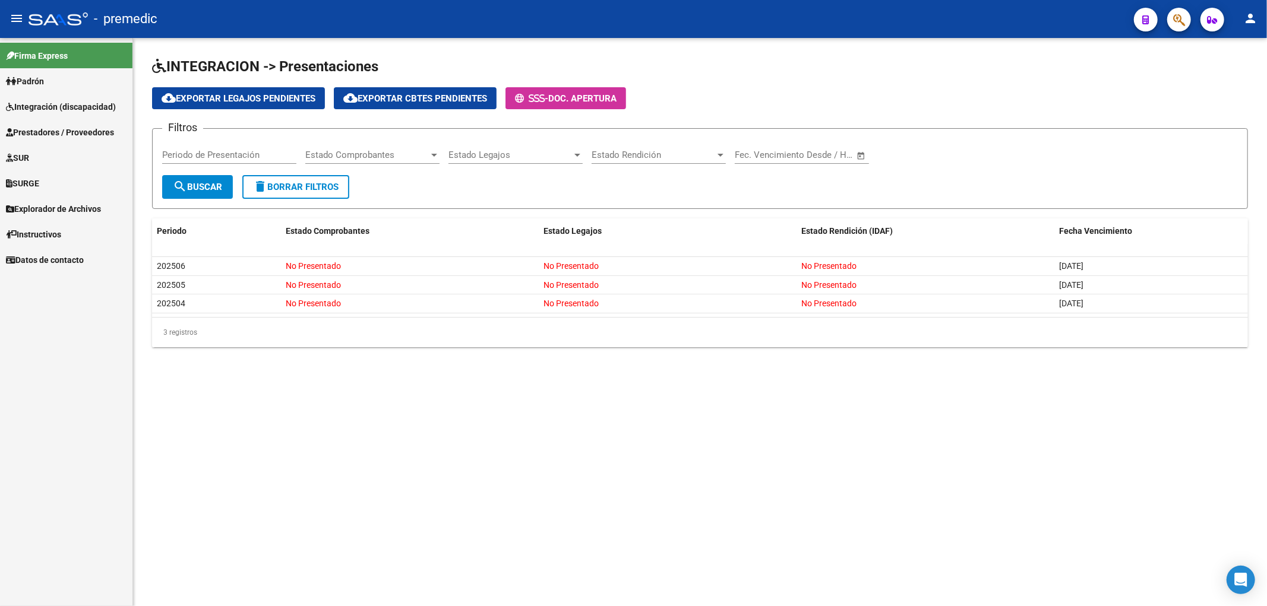
click at [29, 76] on span "Padrón" at bounding box center [25, 81] width 38 height 13
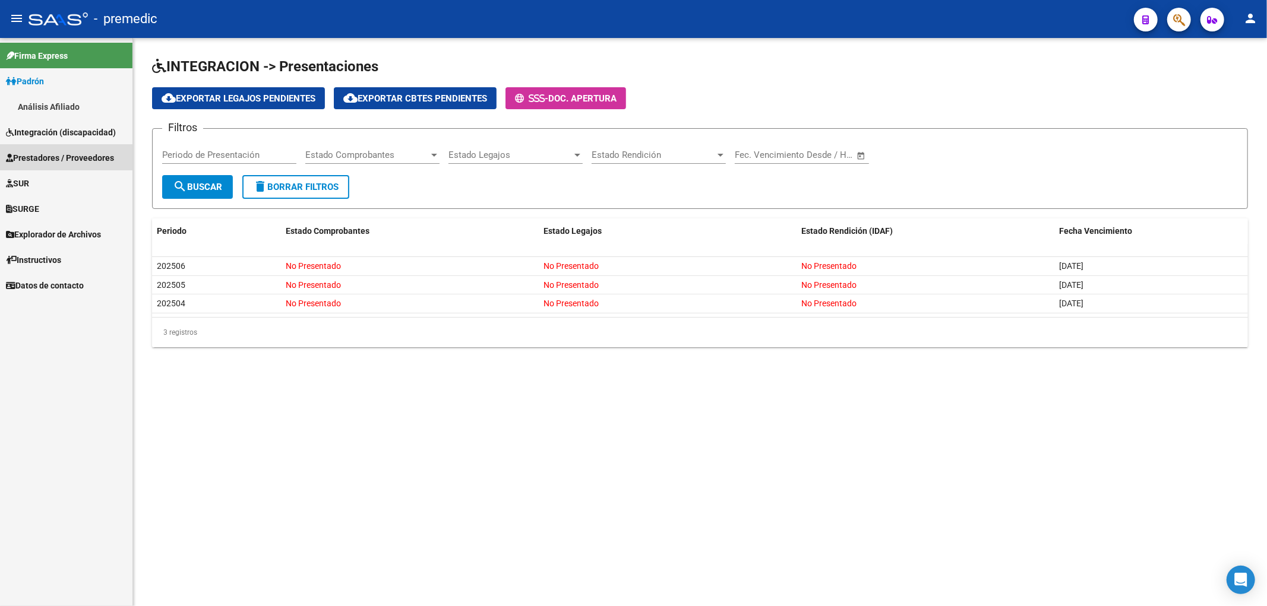
click at [37, 150] on link "Prestadores / Proveedores" at bounding box center [66, 158] width 132 height 26
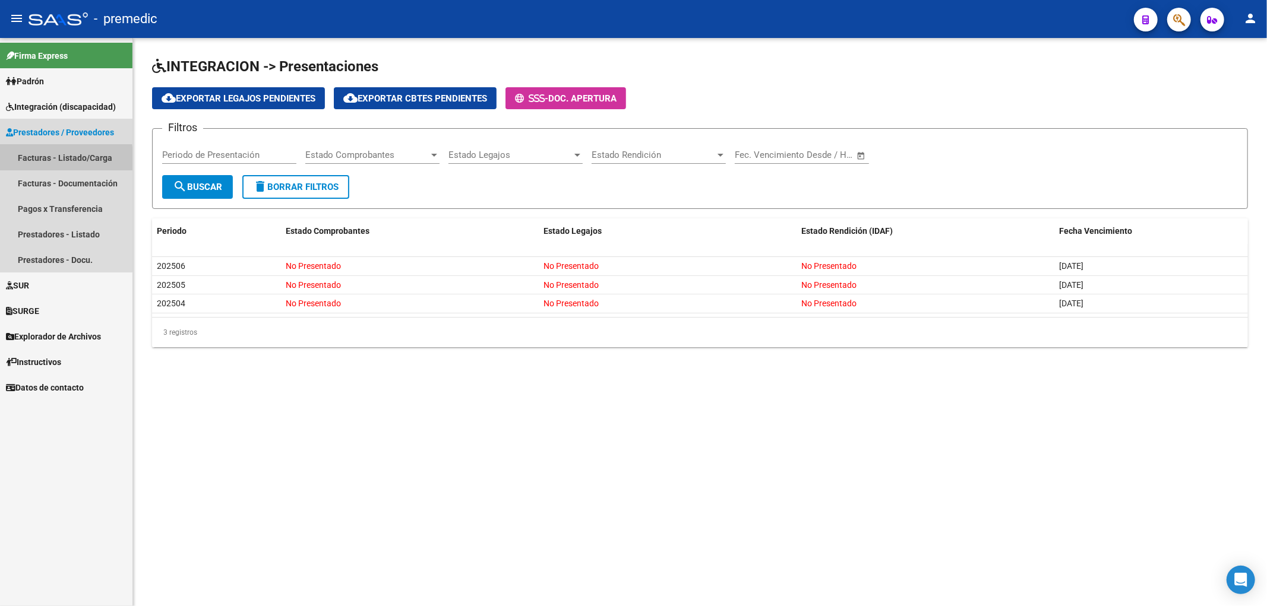
click at [36, 176] on mat-nav-list "Facturas - Listado/Carga Facturas - Documentación Pagos x Transferencia Prestad…" at bounding box center [66, 209] width 132 height 128
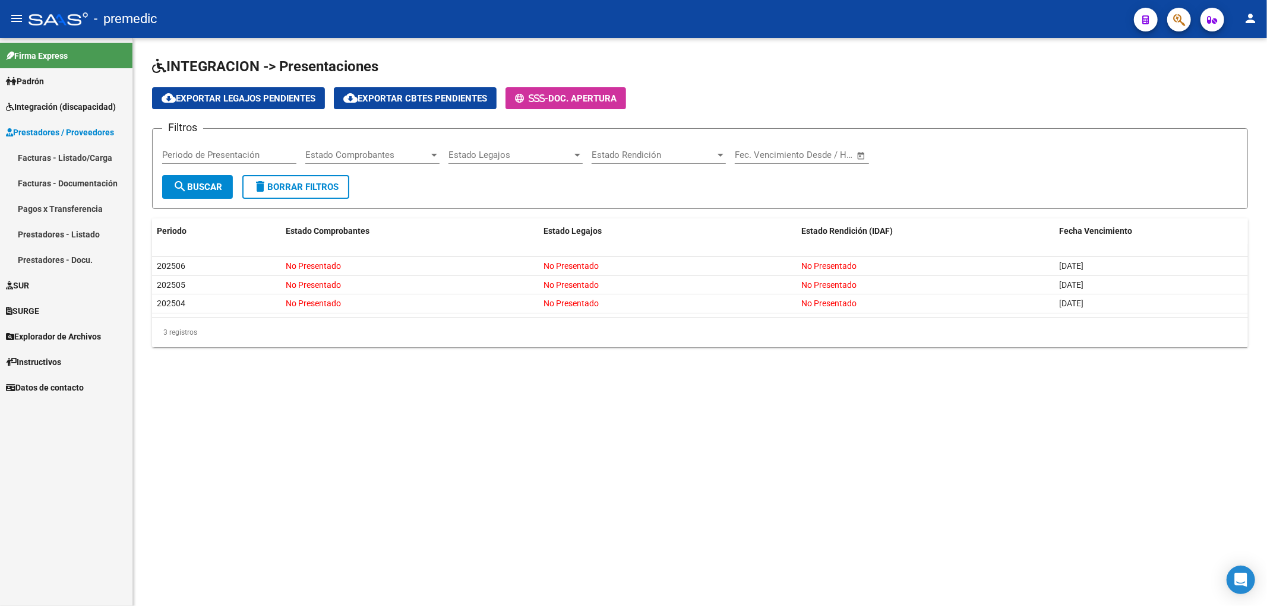
click at [55, 153] on link "Facturas - Listado/Carga" at bounding box center [66, 158] width 132 height 26
